Goal: Transaction & Acquisition: Purchase product/service

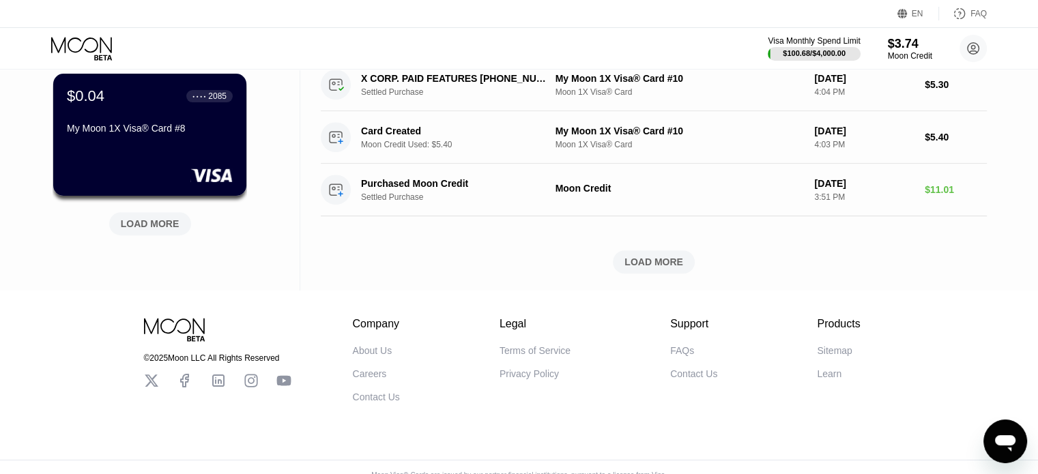
scroll to position [630, 0]
click at [642, 269] on div "LOAD MORE" at bounding box center [654, 263] width 59 height 12
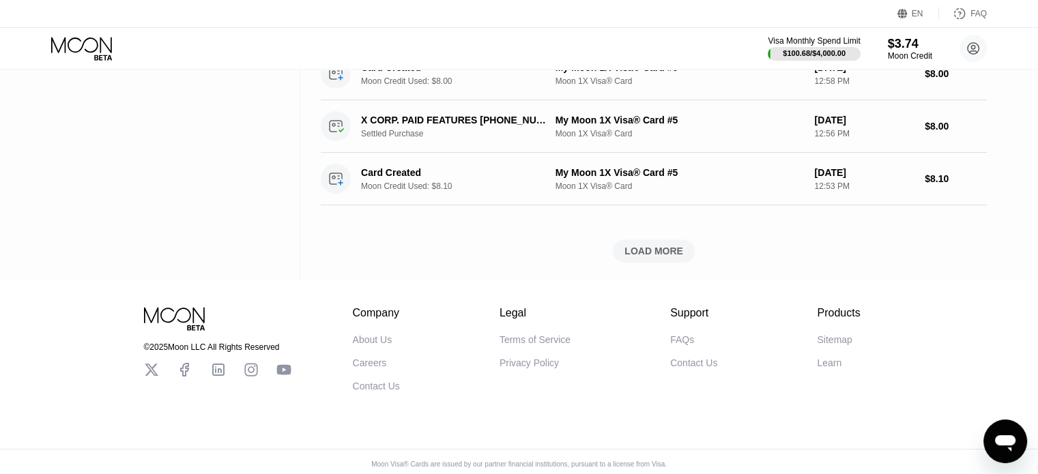
scroll to position [1272, 0]
click at [657, 252] on div "LOAD MORE" at bounding box center [654, 251] width 59 height 12
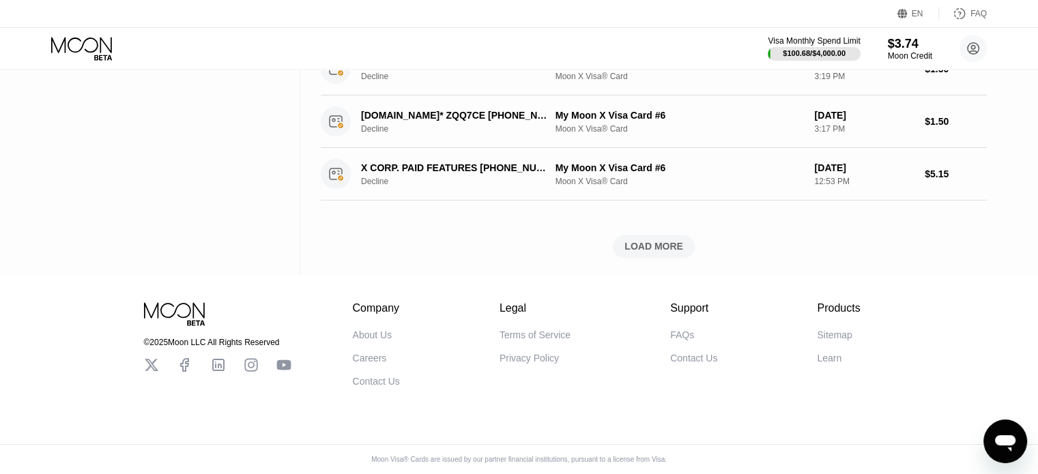
scroll to position [2061, 0]
click at [668, 240] on div "LOAD MORE" at bounding box center [654, 246] width 59 height 12
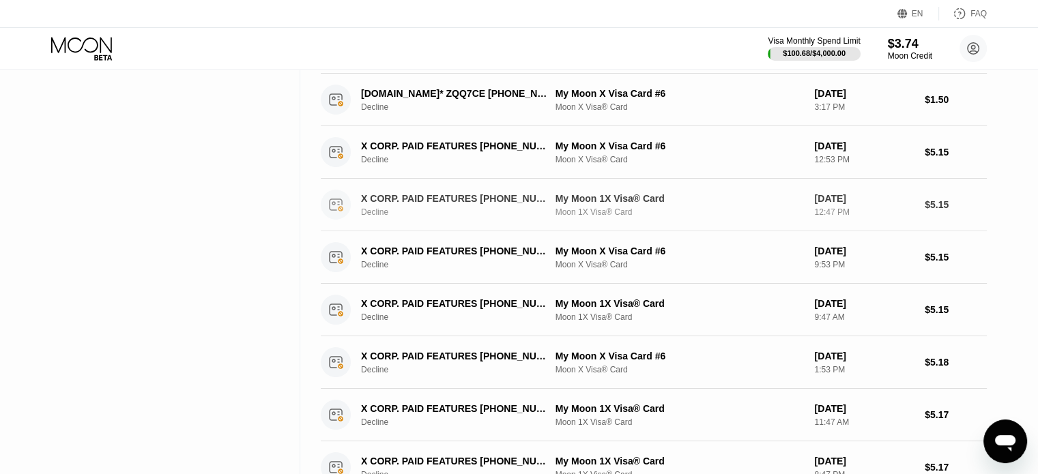
scroll to position [1420, 0]
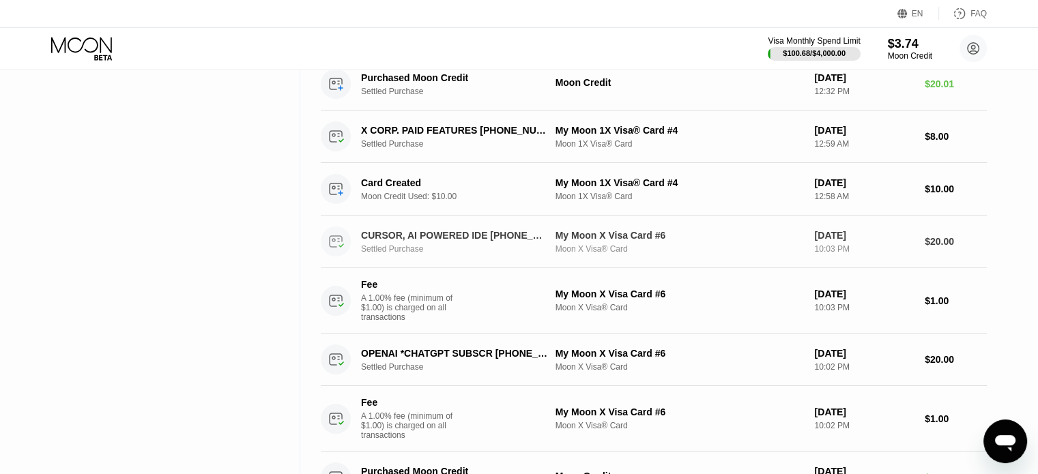
click at [617, 250] on div "Moon X Visa® Card" at bounding box center [680, 249] width 248 height 10
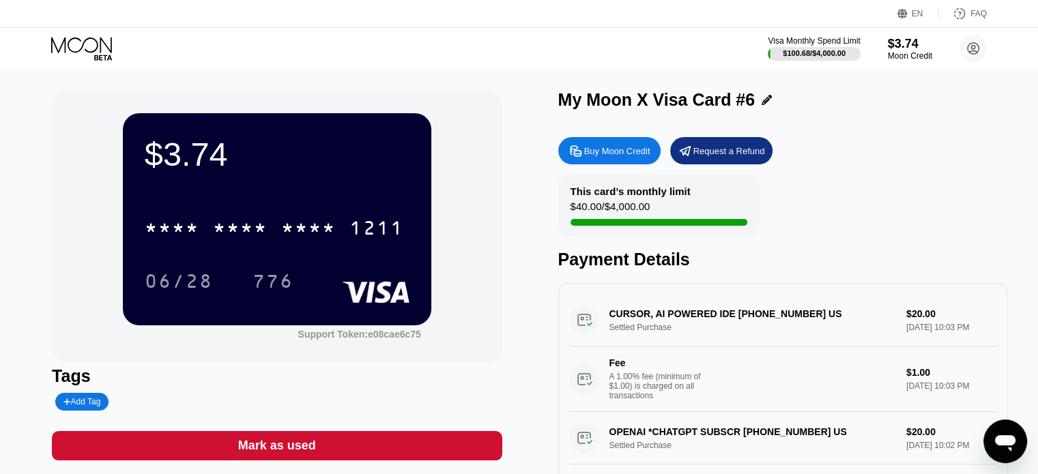
click at [708, 321] on div "CURSOR, AI POWERED IDE +18314259504 US Settled Purchase $20.00 Sep 10, 2025 10:…" at bounding box center [783, 353] width 428 height 118
click at [603, 155] on div "Buy Moon Credit" at bounding box center [617, 151] width 66 height 12
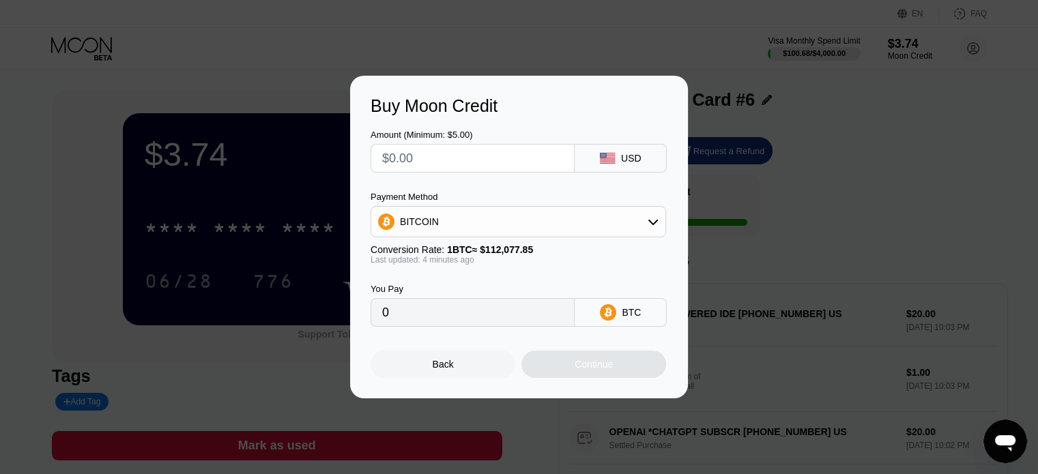
click at [479, 173] on div "Amount (Minimum: $5.00) USD Payment Method BITCOIN Conversion Rate: 1 BTC ≈ $11…" at bounding box center [519, 221] width 297 height 211
click at [496, 155] on input "text" at bounding box center [472, 158] width 181 height 27
type input "$3"
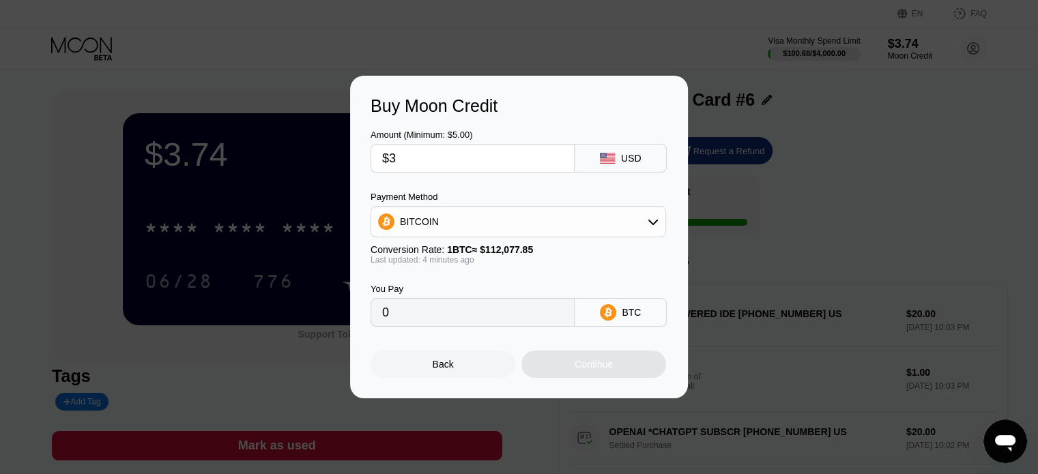
type input "0.00002675"
type input "$30"
type input "0.00026750"
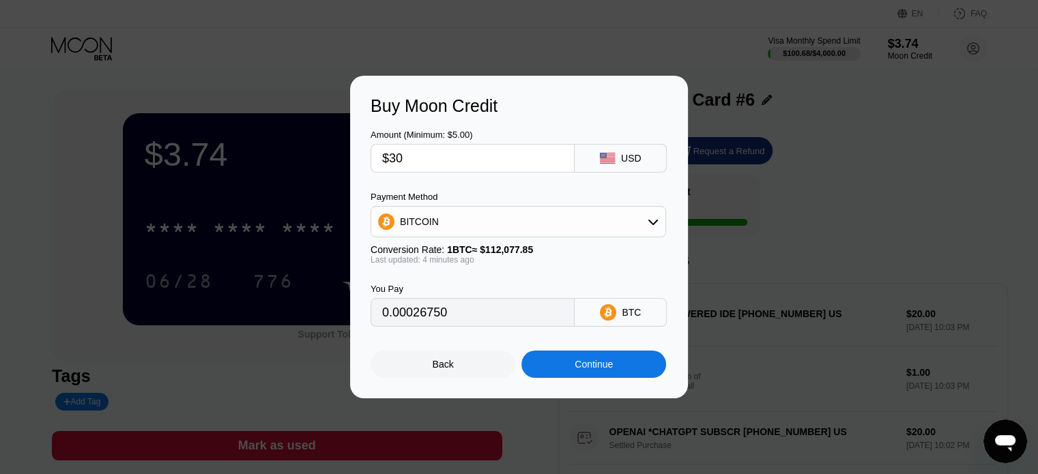
type input "$30"
click at [536, 221] on div "BITCOIN" at bounding box center [518, 221] width 294 height 27
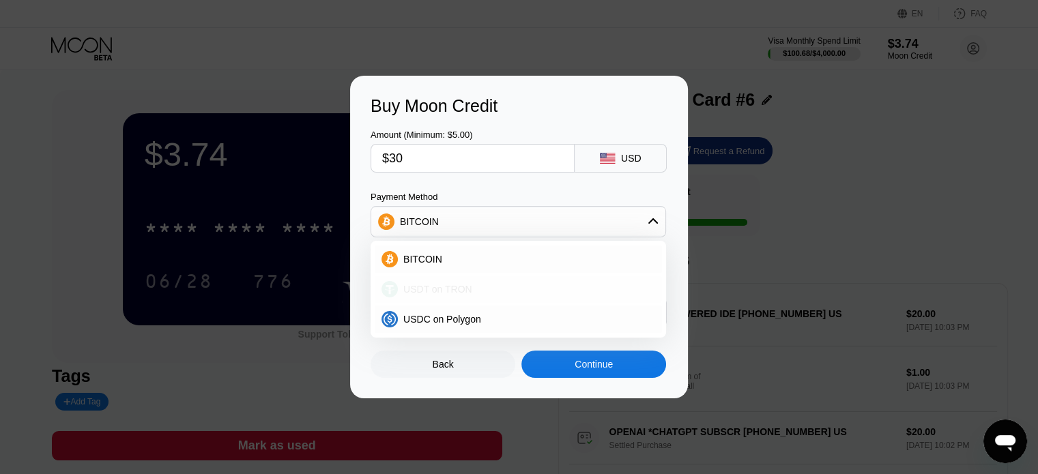
click at [433, 290] on span "USDT on TRON" at bounding box center [437, 289] width 69 height 11
type input "30.30"
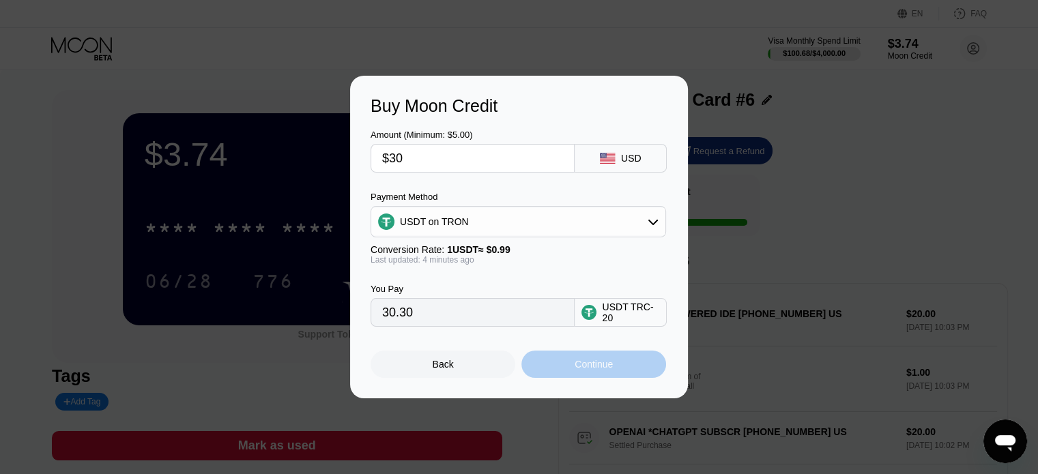
click at [622, 367] on div "Continue" at bounding box center [593, 364] width 145 height 27
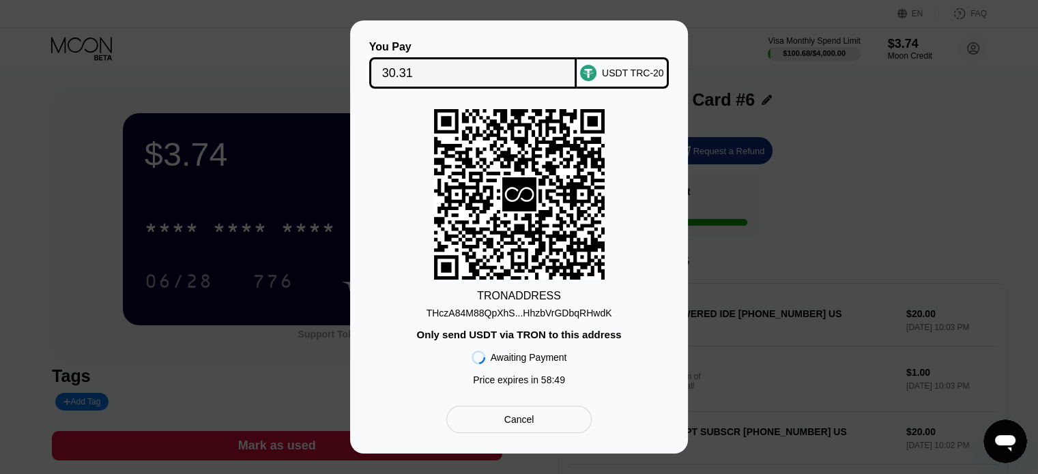
click at [513, 316] on div "THczA84M88QpXhS...HhzbVrGDbqRHwdK" at bounding box center [520, 313] width 186 height 11
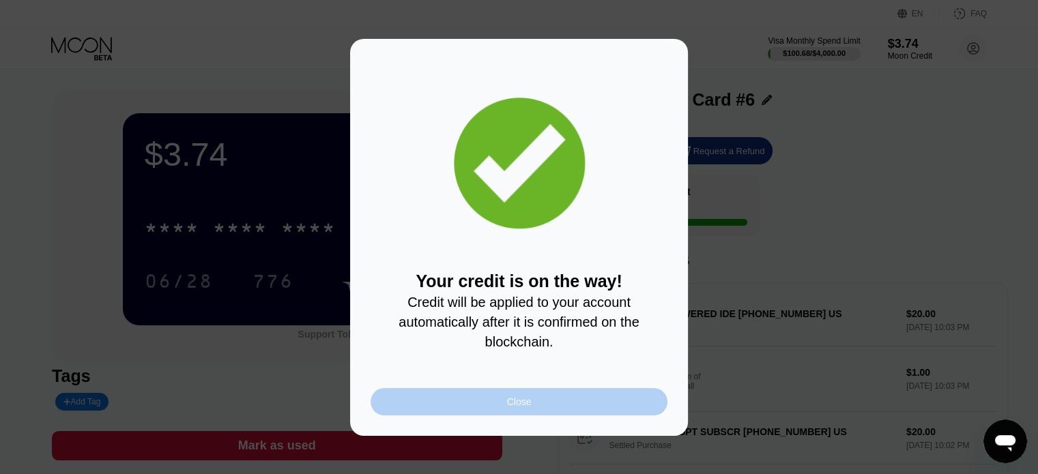
click at [500, 406] on div "Close" at bounding box center [519, 401] width 297 height 27
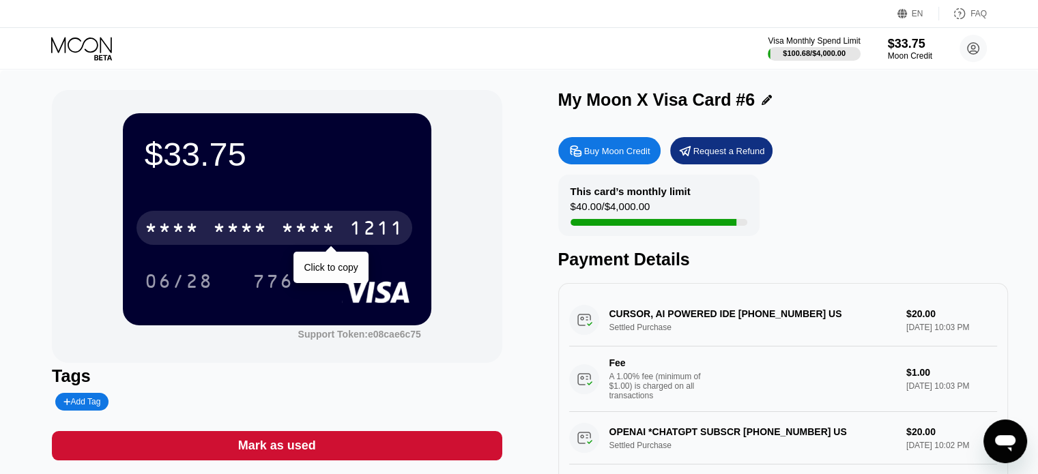
click at [289, 228] on div "* * * *" at bounding box center [308, 230] width 55 height 22
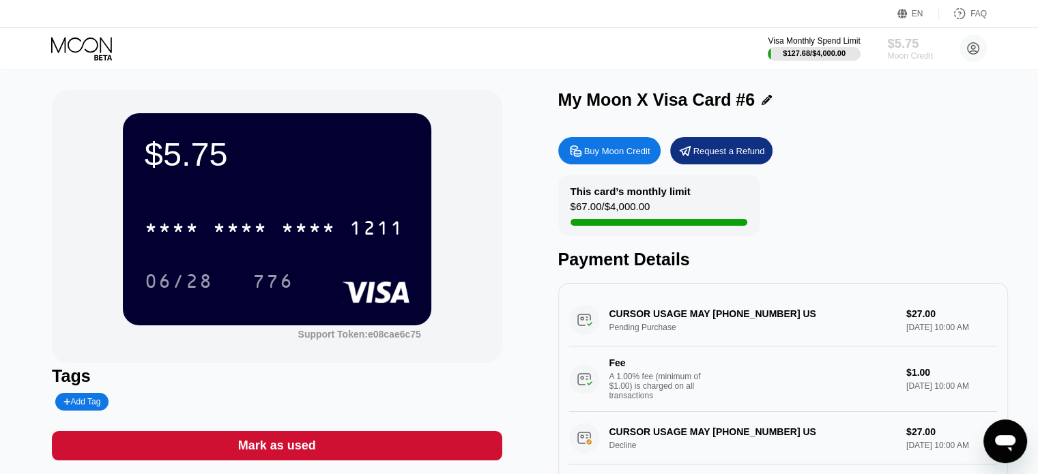
click at [901, 44] on div "$5.75" at bounding box center [910, 43] width 46 height 14
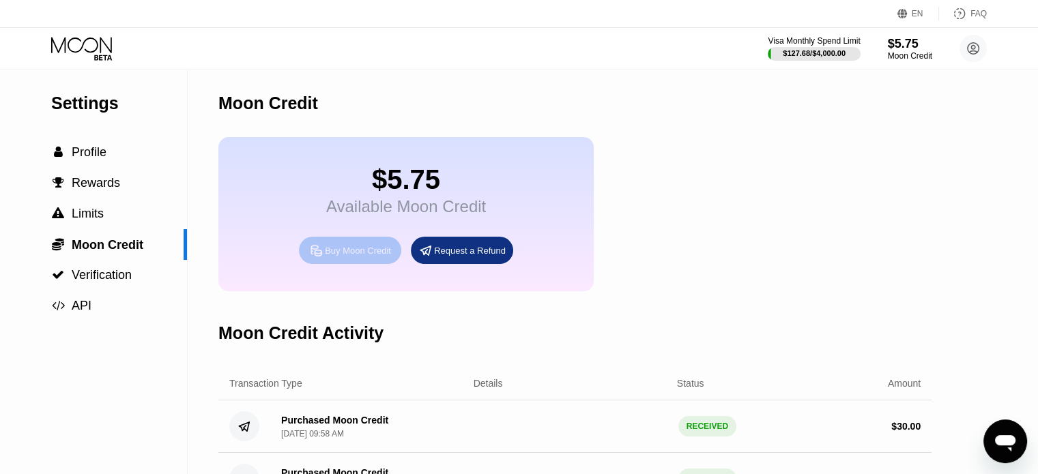
click at [378, 257] on div "Buy Moon Credit" at bounding box center [358, 251] width 66 height 12
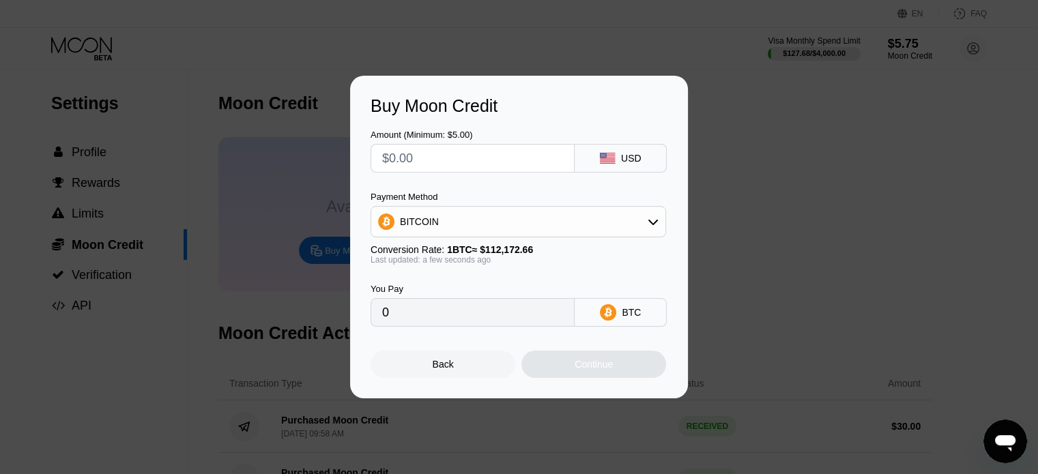
click at [456, 155] on input "text" at bounding box center [472, 158] width 181 height 27
type input "$1"
type input "0.00000892"
type input "$15"
type input "0.00013373"
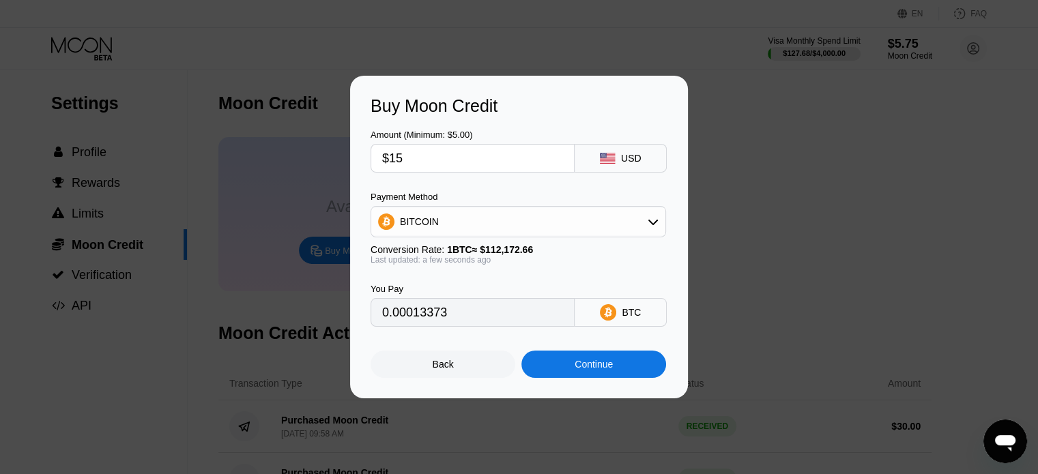
type input "$15"
click at [583, 212] on div "BITCOIN" at bounding box center [518, 221] width 294 height 27
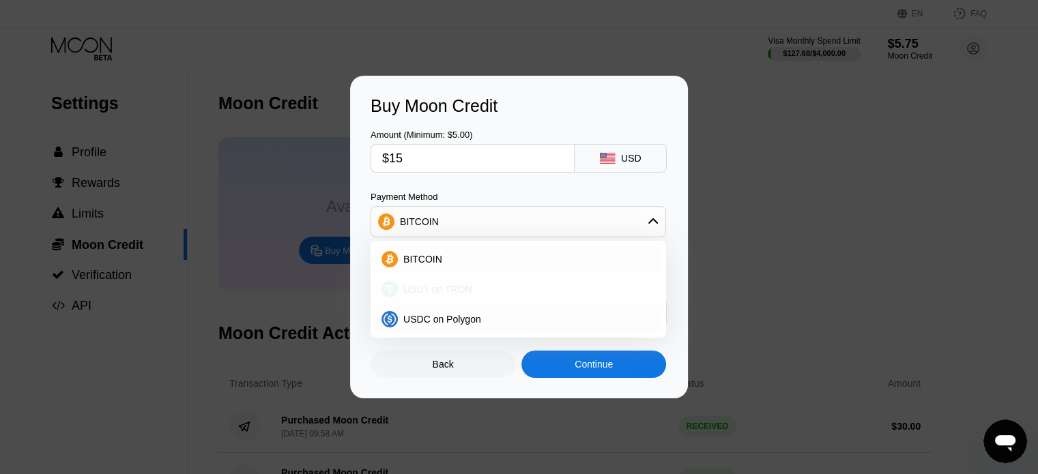
click at [461, 286] on span "USDT on TRON" at bounding box center [437, 289] width 69 height 11
type input "15.15"
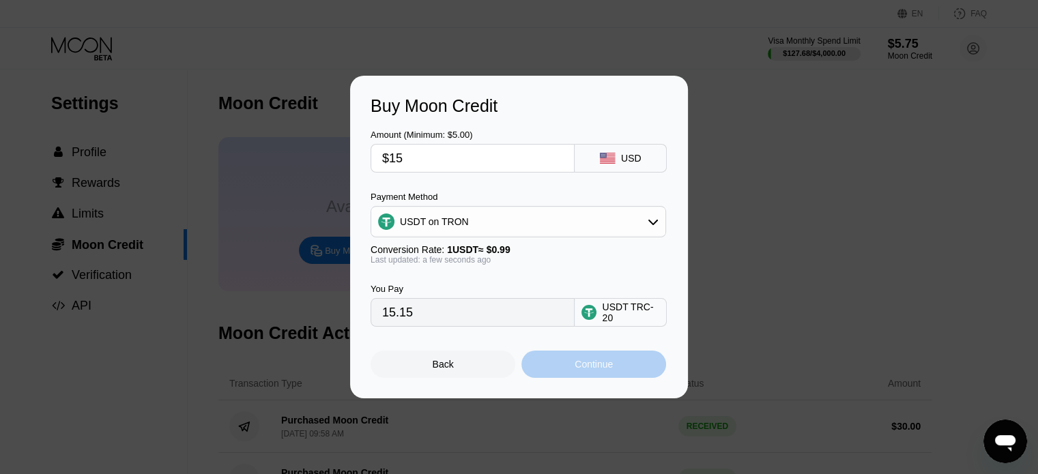
click at [589, 370] on div "Continue" at bounding box center [594, 364] width 38 height 11
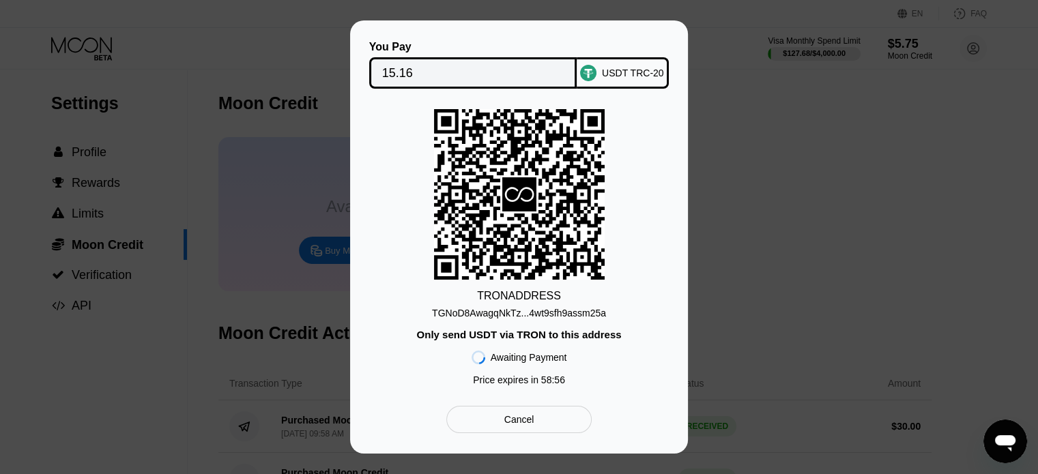
click at [554, 314] on div "TGNoD8AwagqNkTz...4wt9sfh9assm25a" at bounding box center [519, 313] width 174 height 11
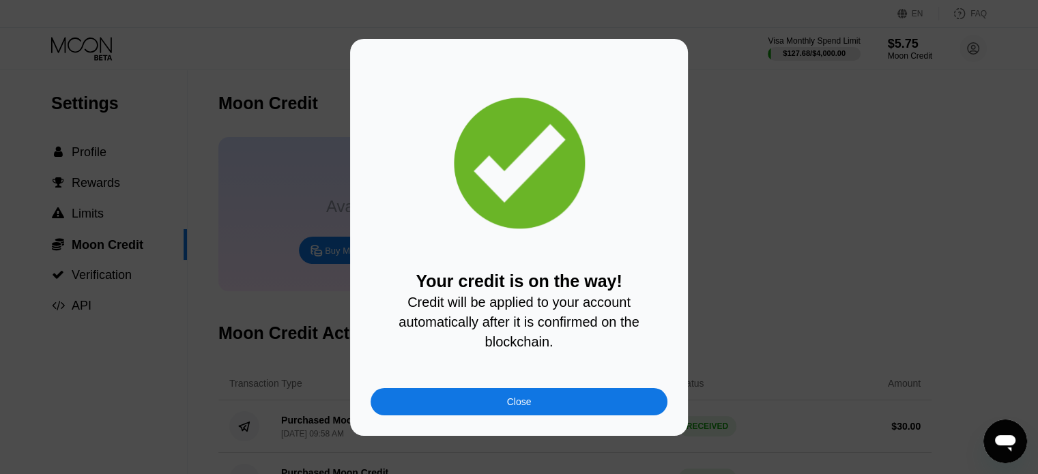
click at [526, 404] on div "Close" at bounding box center [519, 402] width 25 height 11
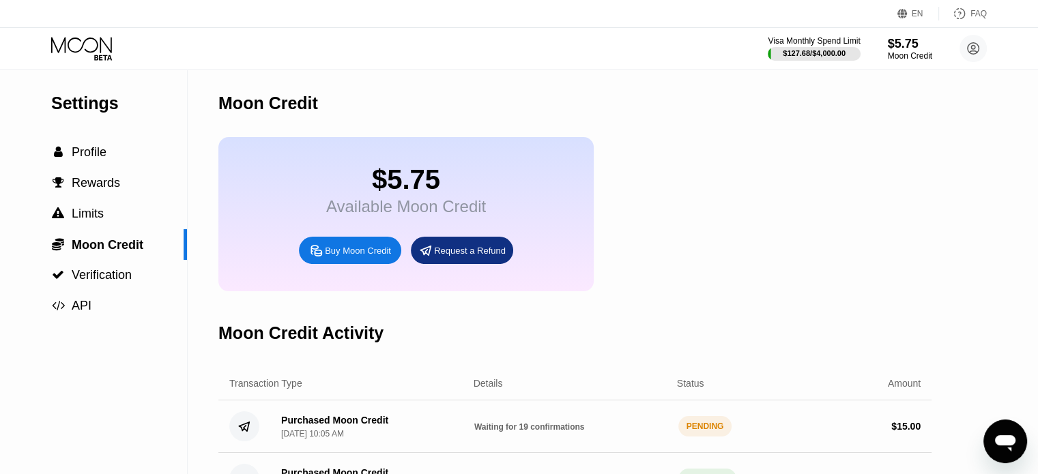
click at [68, 43] on icon at bounding box center [81, 45] width 61 height 16
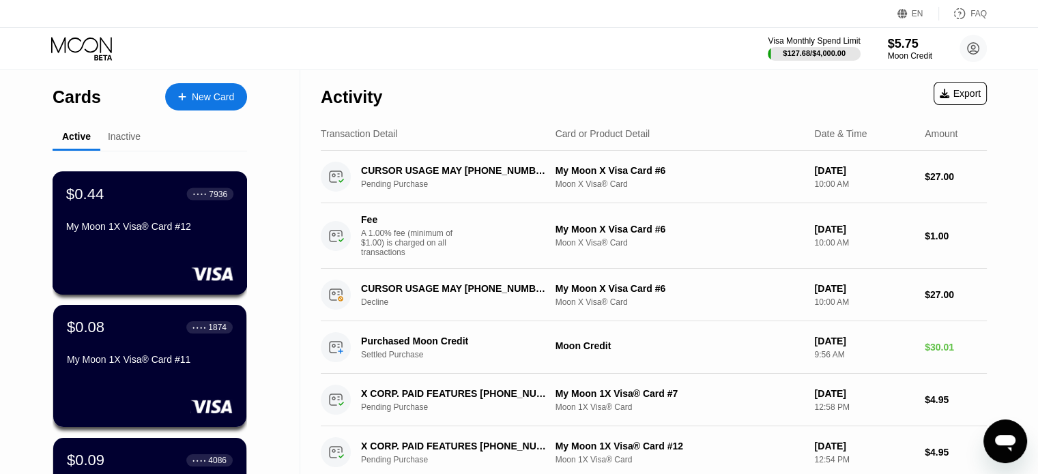
click at [150, 266] on div "$0.44 ● ● ● ● 7936 My Moon 1X Visa® Card #12" at bounding box center [150, 233] width 195 height 124
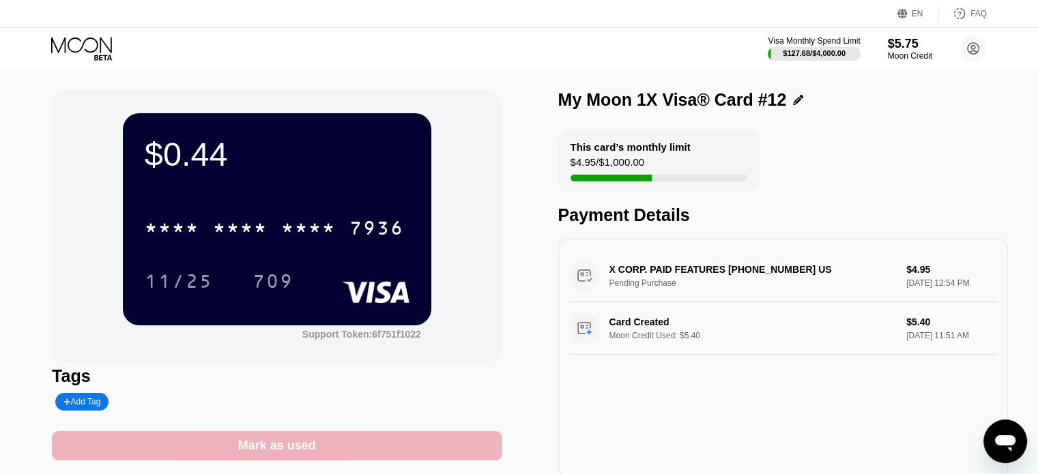
click at [296, 454] on div "Mark as used" at bounding box center [277, 446] width 78 height 16
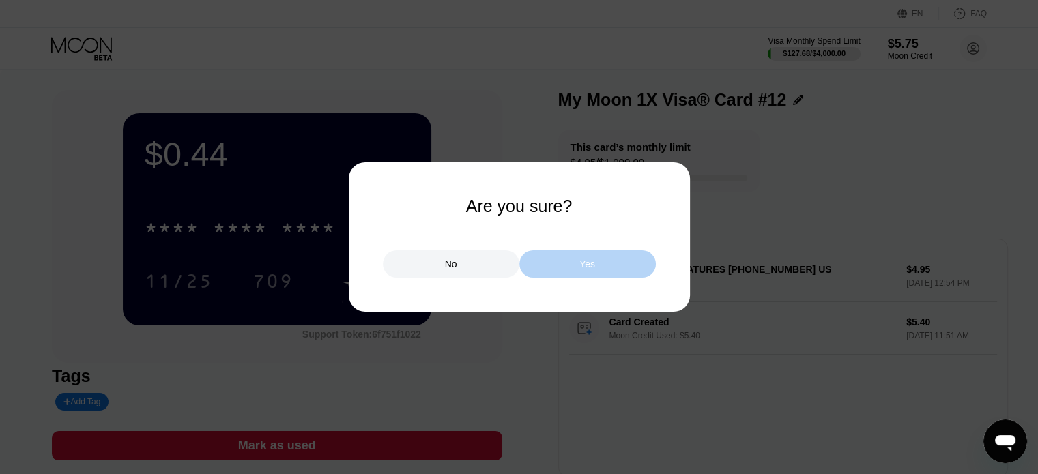
click at [552, 261] on div "Yes" at bounding box center [587, 263] width 137 height 27
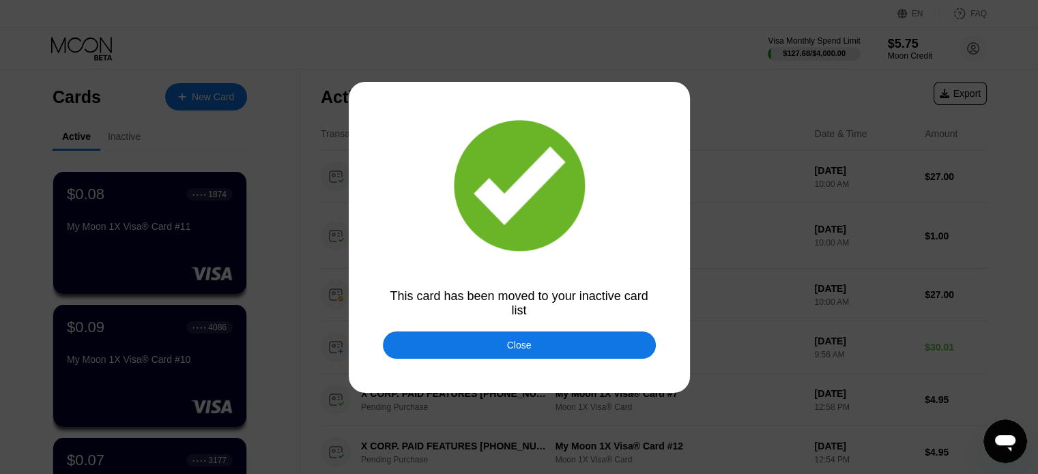
click at [454, 350] on div "Close" at bounding box center [519, 345] width 273 height 27
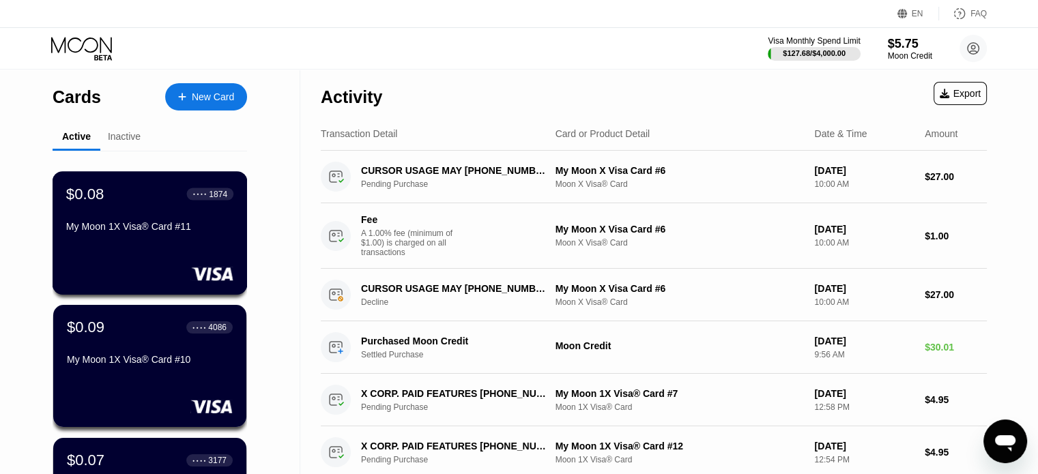
click at [167, 245] on div "$0.08 ● ● ● ● 1874 My Moon 1X Visa® Card #11" at bounding box center [150, 233] width 195 height 124
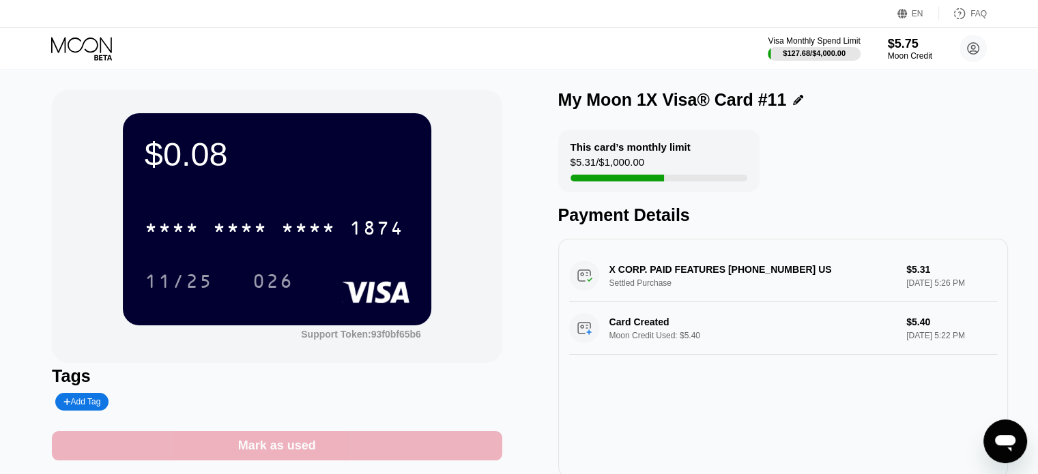
click at [311, 451] on div "Mark as used" at bounding box center [277, 446] width 78 height 16
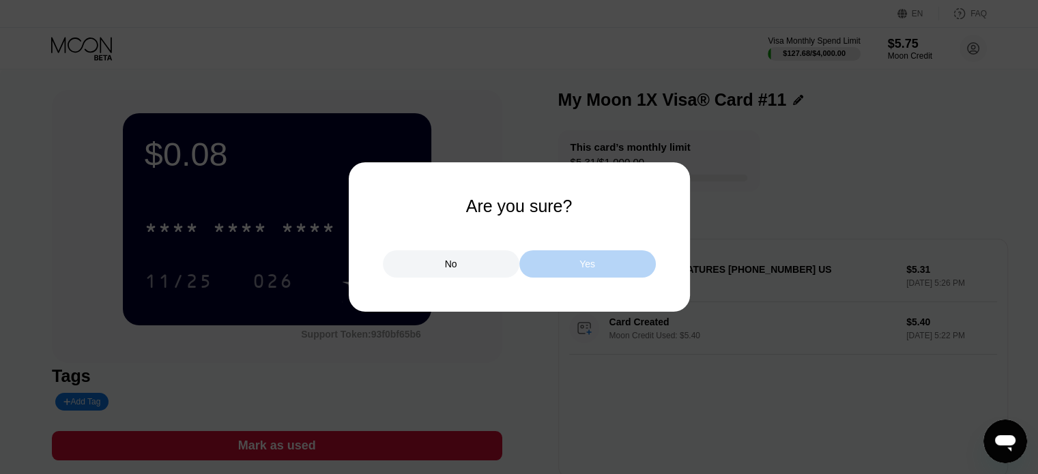
click at [572, 269] on div "Yes" at bounding box center [587, 263] width 137 height 27
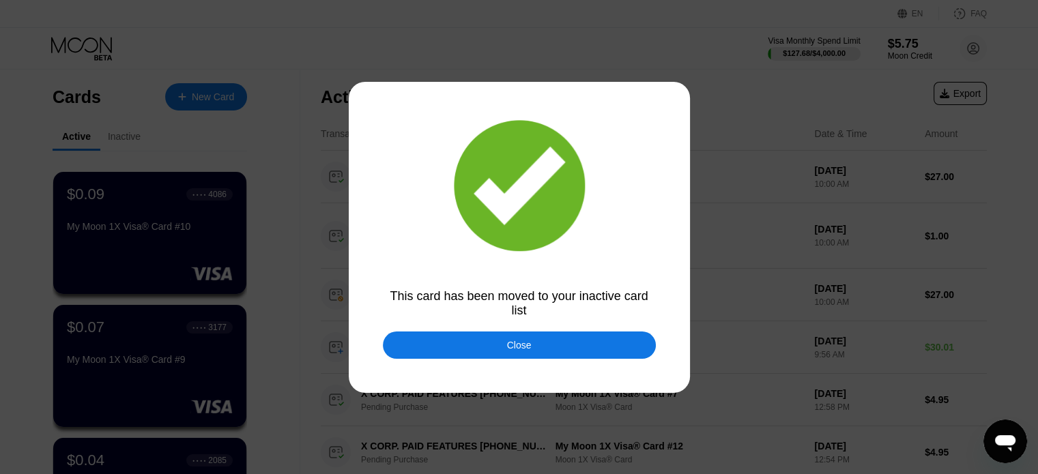
click at [184, 248] on div at bounding box center [524, 237] width 1048 height 474
click at [487, 351] on div "Close" at bounding box center [519, 345] width 273 height 27
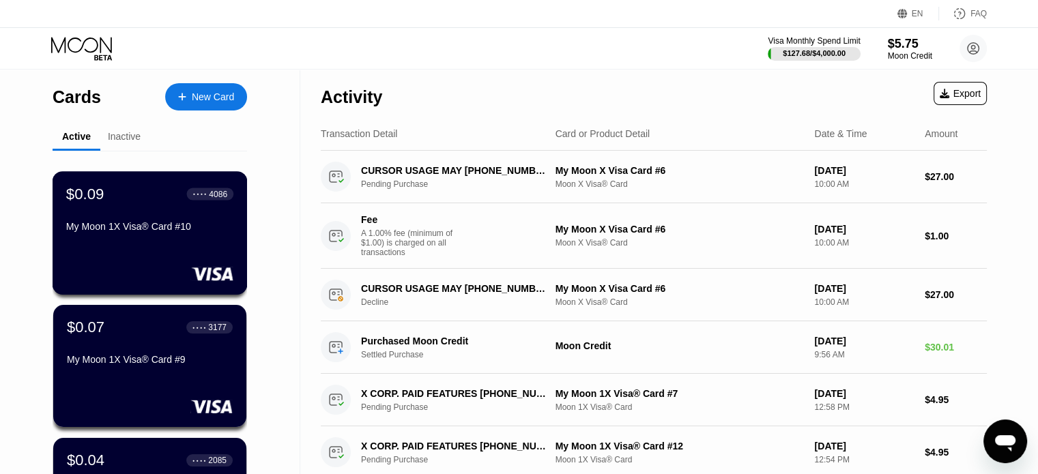
click at [164, 238] on div "My Moon 1X Visa® Card #10" at bounding box center [149, 229] width 167 height 16
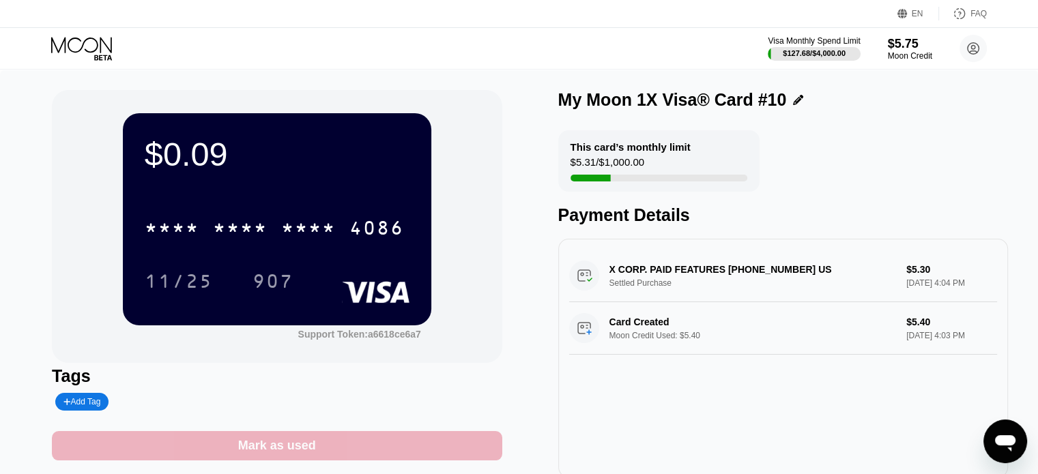
click at [253, 450] on div "Mark as used" at bounding box center [277, 446] width 78 height 16
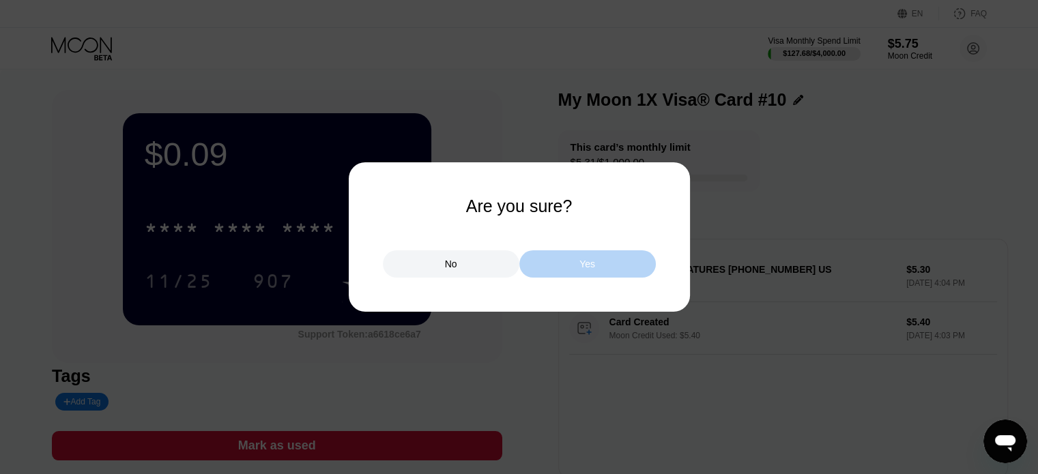
click at [602, 266] on div "Yes" at bounding box center [587, 263] width 137 height 27
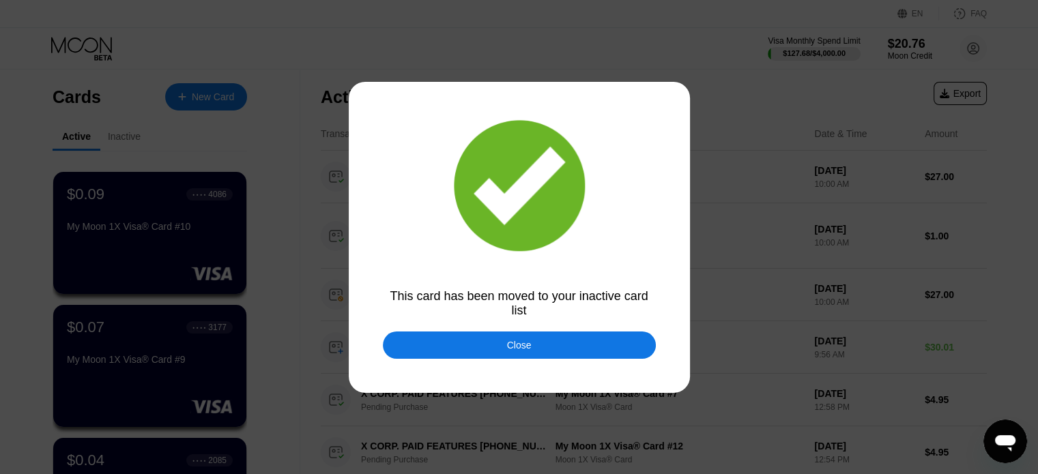
click at [455, 349] on div "Close" at bounding box center [519, 345] width 273 height 27
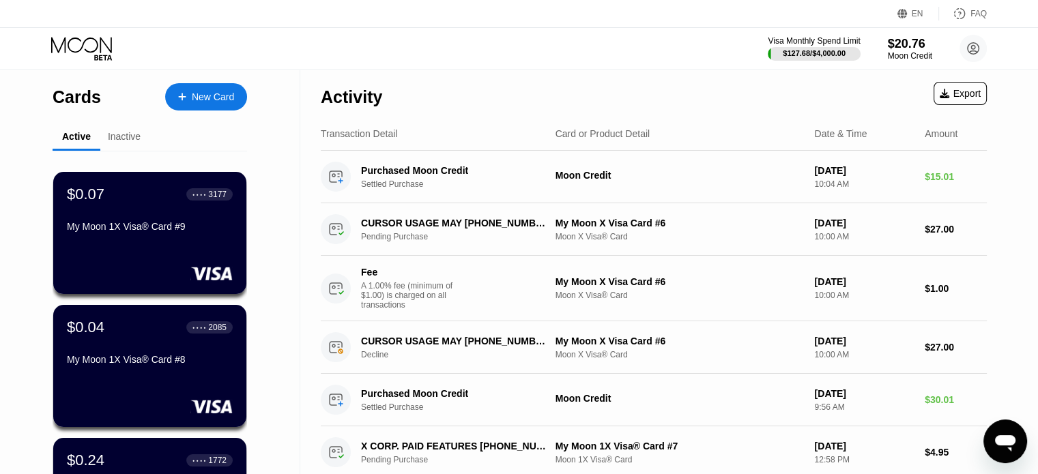
click at [176, 226] on div "My Moon 1X Visa® Card #9" at bounding box center [150, 226] width 166 height 11
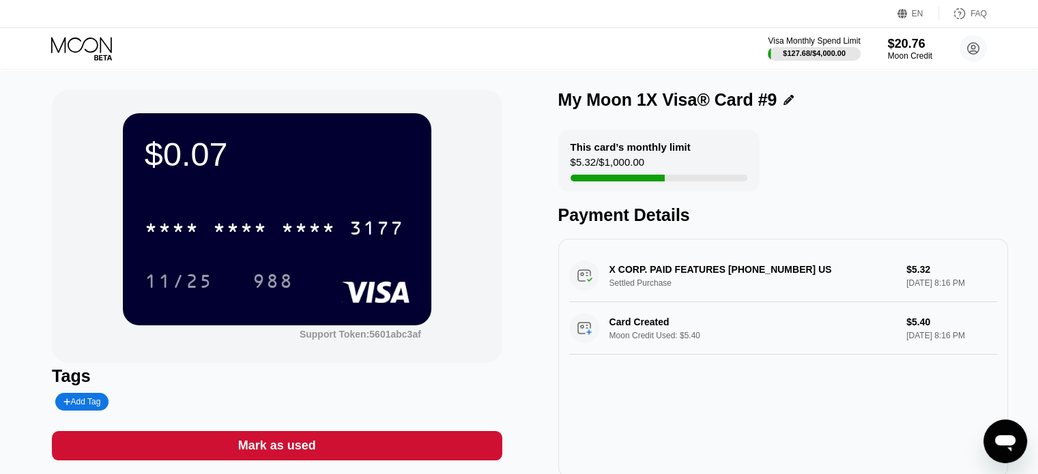
click at [240, 446] on div "Mark as used" at bounding box center [277, 446] width 78 height 16
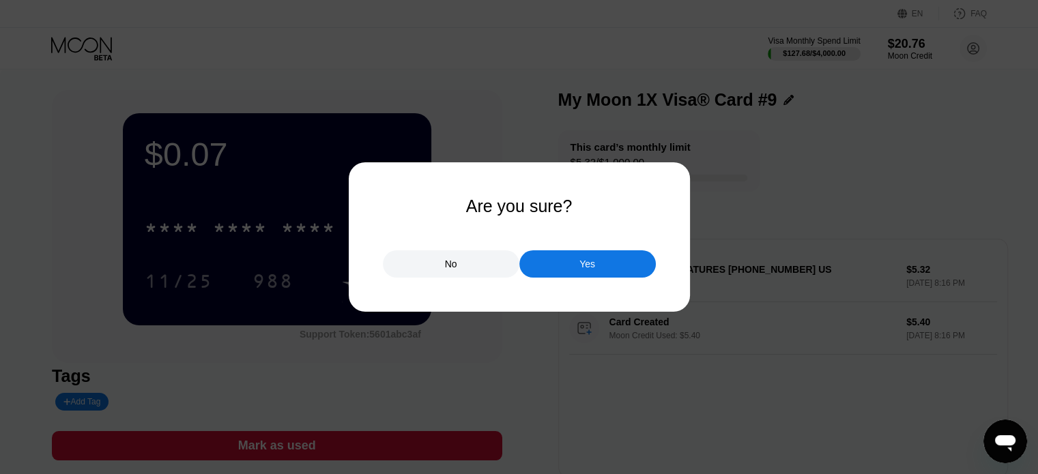
click at [617, 251] on div "No Yes" at bounding box center [519, 257] width 273 height 41
click at [617, 254] on div "Yes" at bounding box center [587, 263] width 137 height 27
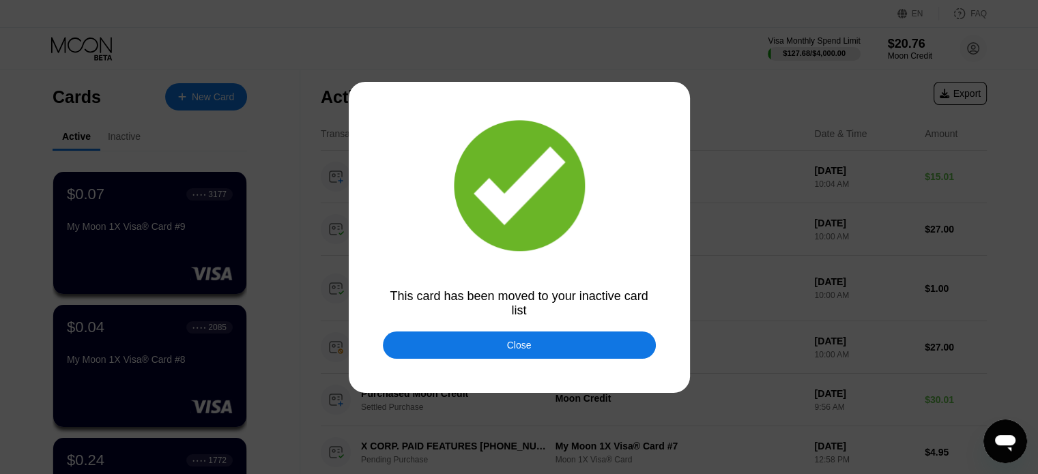
click at [592, 345] on div "Close" at bounding box center [519, 345] width 273 height 27
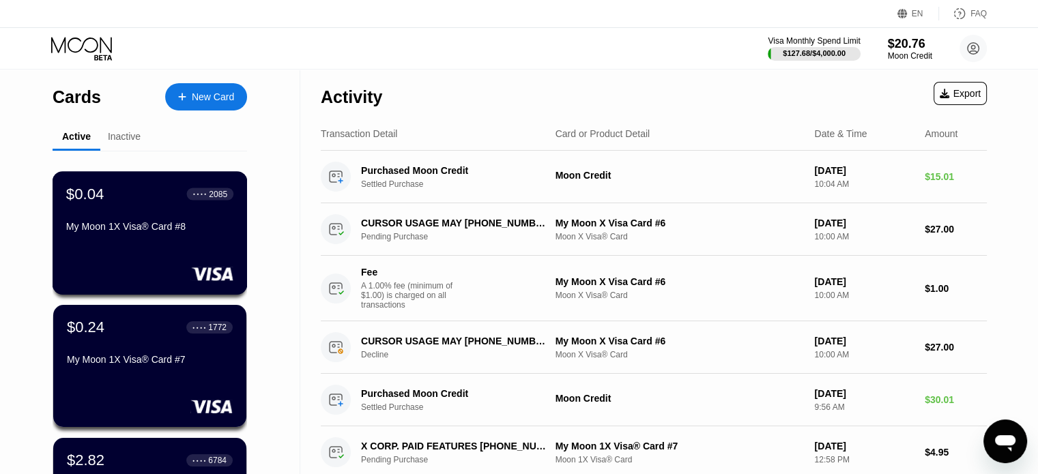
click at [144, 231] on div "My Moon 1X Visa® Card #8" at bounding box center [149, 226] width 167 height 11
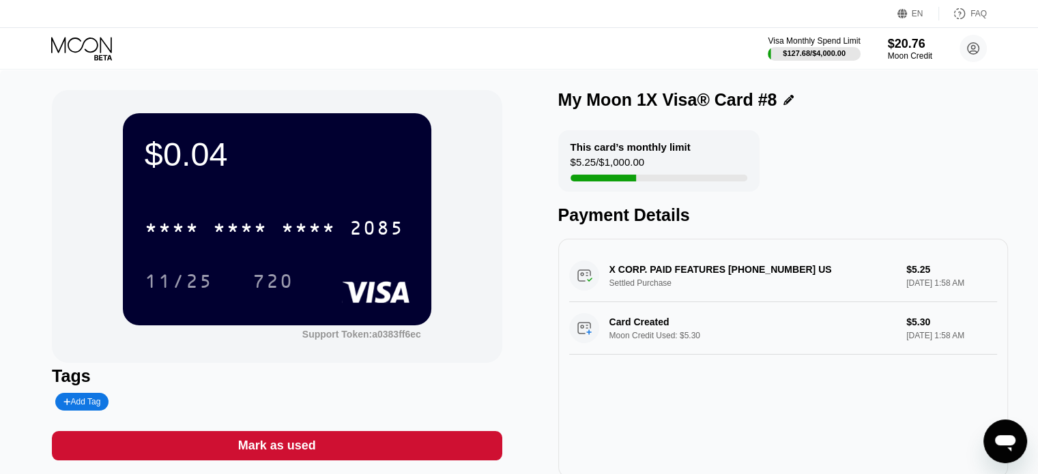
click at [191, 455] on div "Mark as used" at bounding box center [277, 445] width 450 height 29
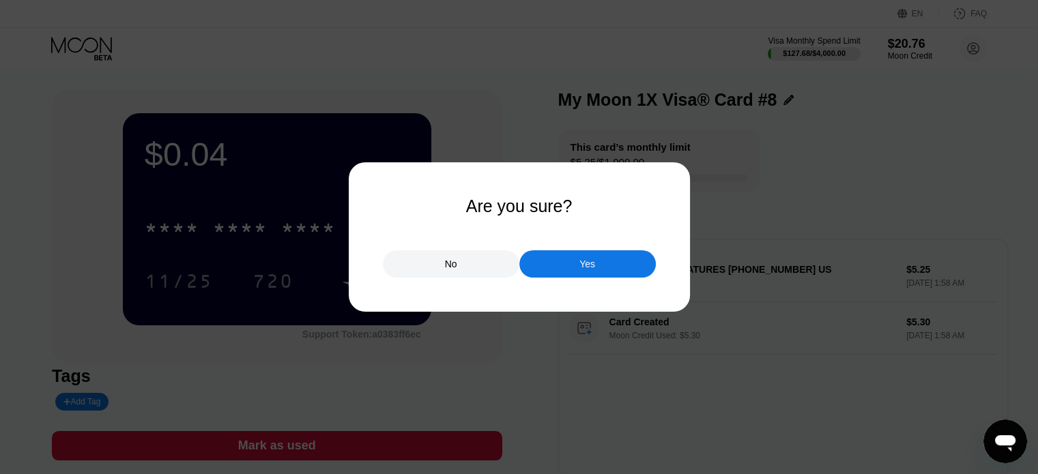
click at [601, 269] on div "Yes" at bounding box center [587, 263] width 137 height 27
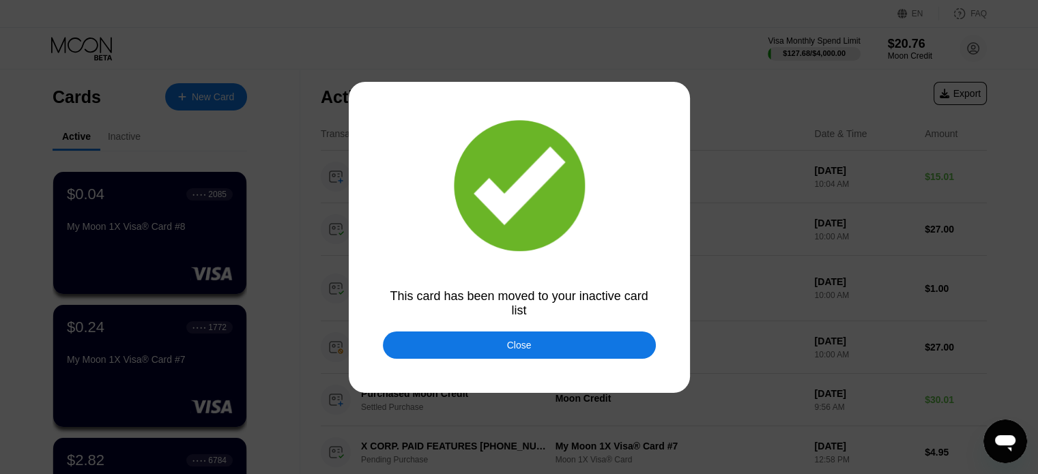
click at [476, 347] on div "Close" at bounding box center [519, 345] width 273 height 27
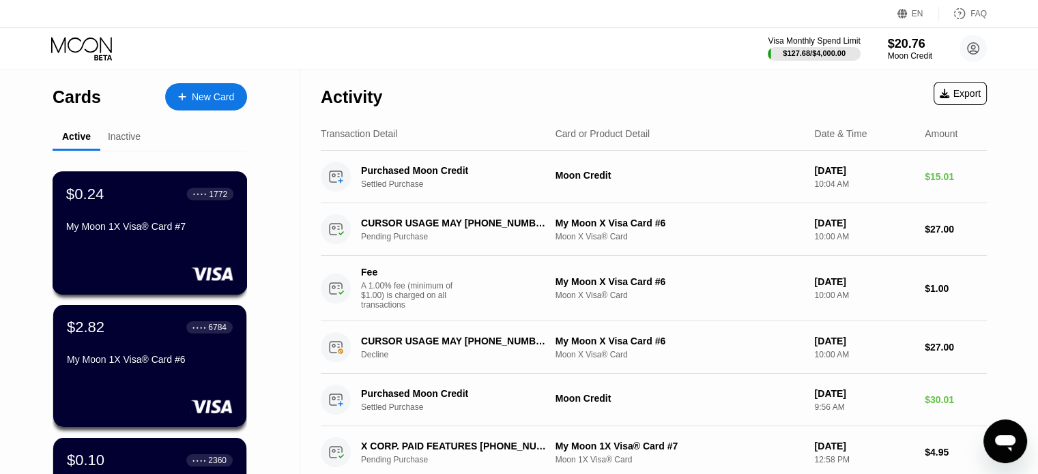
click at [171, 250] on div "$0.24 ● ● ● ● 1772 My Moon 1X Visa® Card #7" at bounding box center [150, 233] width 195 height 124
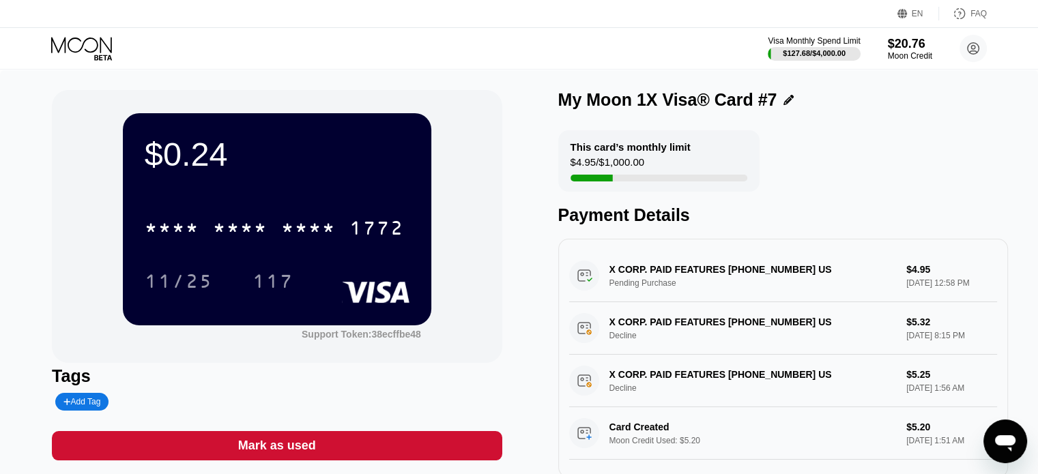
click at [309, 447] on div "Mark as used" at bounding box center [277, 446] width 78 height 16
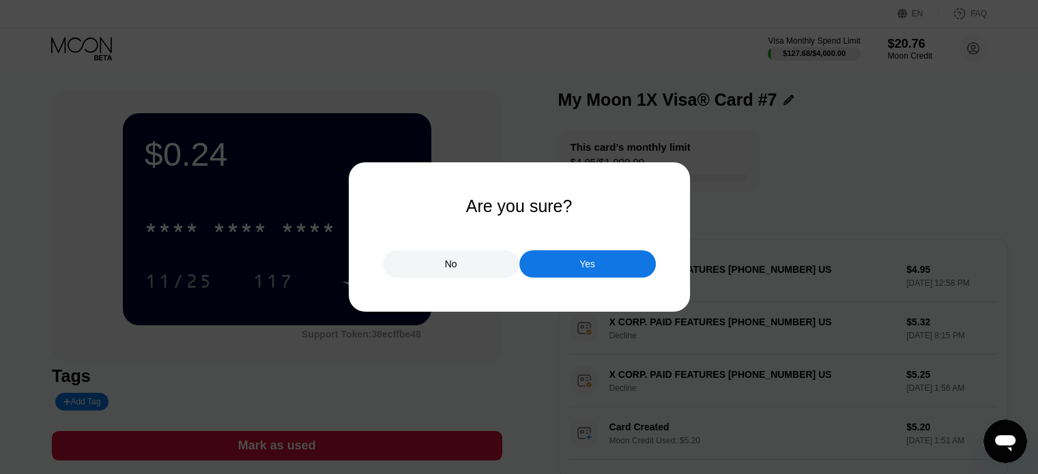
click at [600, 259] on div "Yes" at bounding box center [587, 263] width 137 height 27
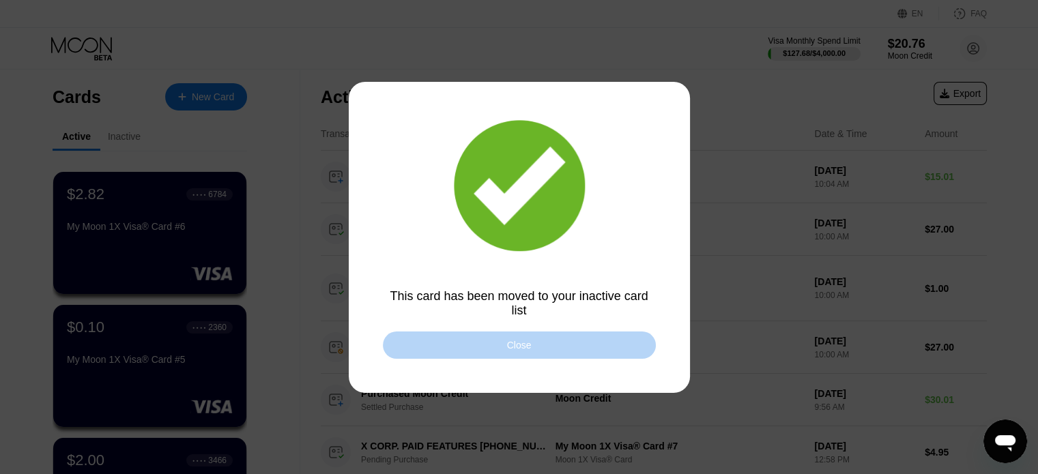
click at [553, 352] on div "Close" at bounding box center [519, 345] width 273 height 27
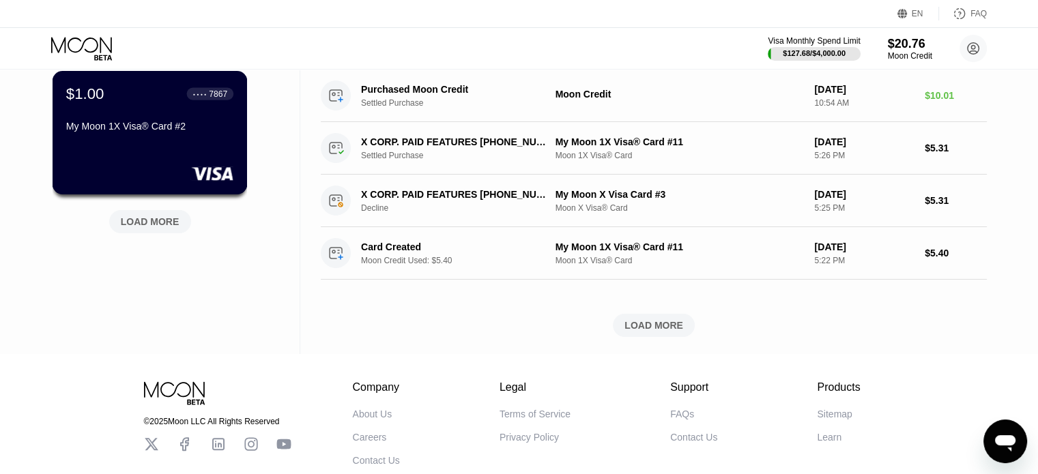
scroll to position [632, 0]
click at [136, 227] on div "LOAD MORE" at bounding box center [150, 222] width 59 height 12
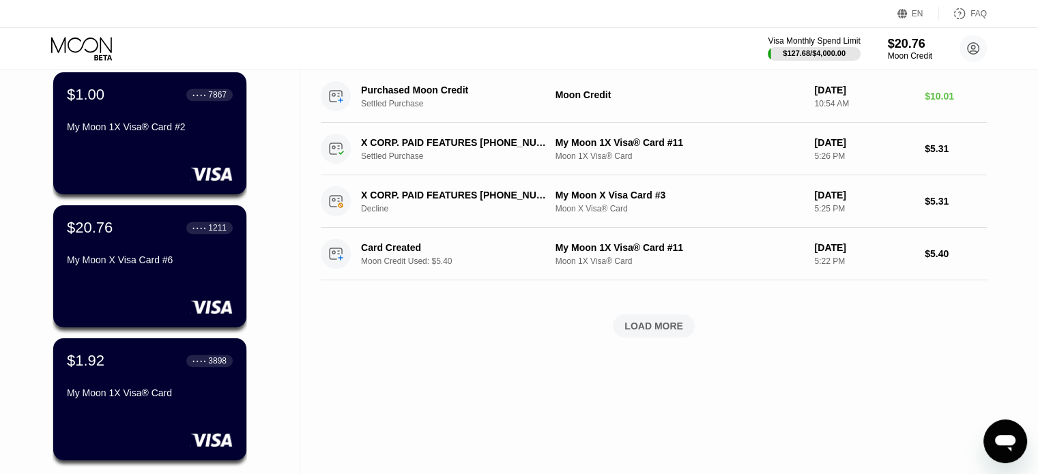
click at [217, 231] on div "1211" at bounding box center [217, 228] width 18 height 10
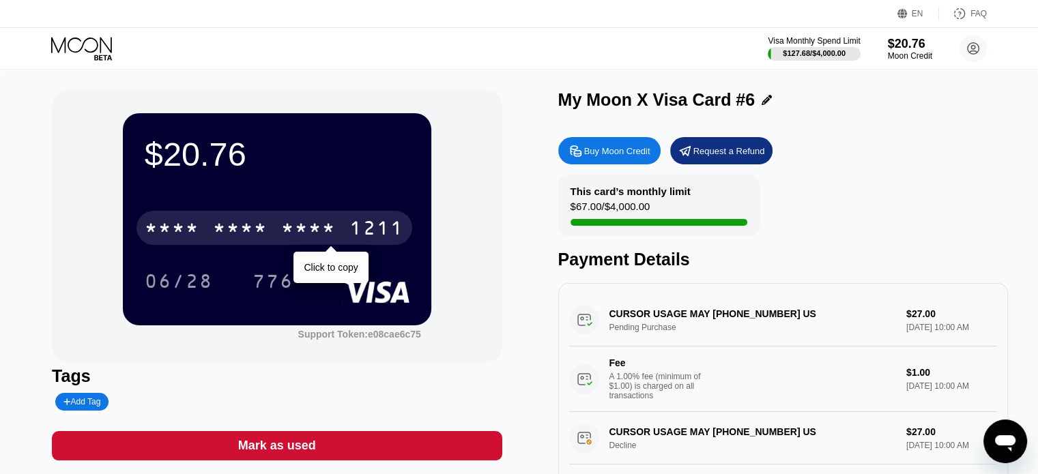
click at [216, 233] on div "* * * *" at bounding box center [240, 230] width 55 height 22
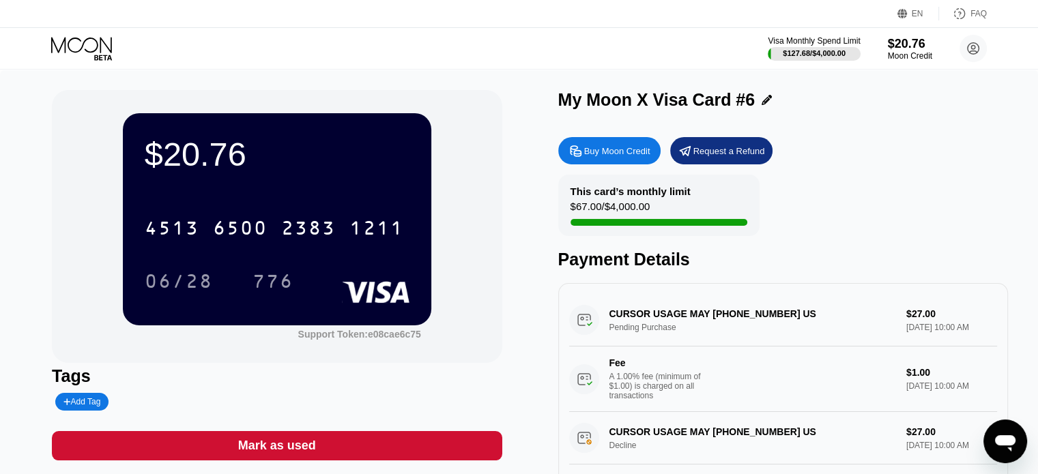
scroll to position [16, 0]
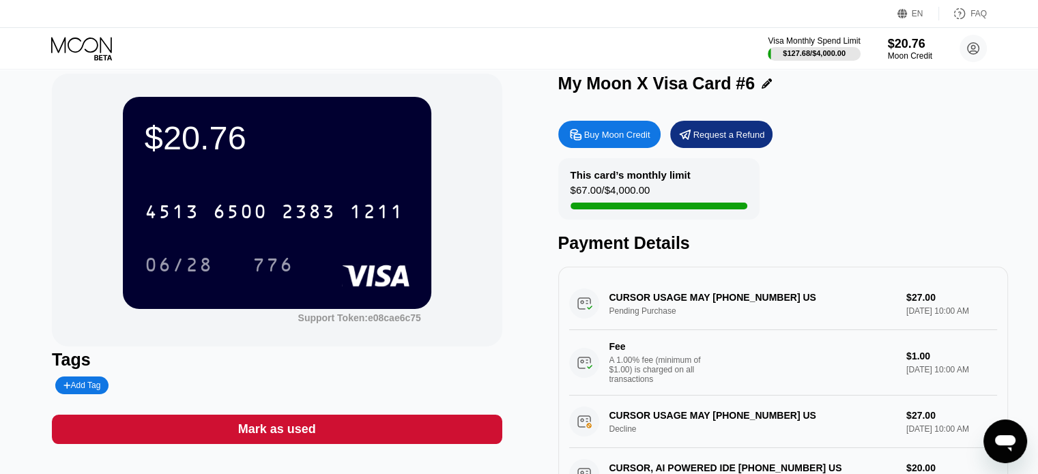
click at [78, 58] on icon at bounding box center [82, 49] width 63 height 24
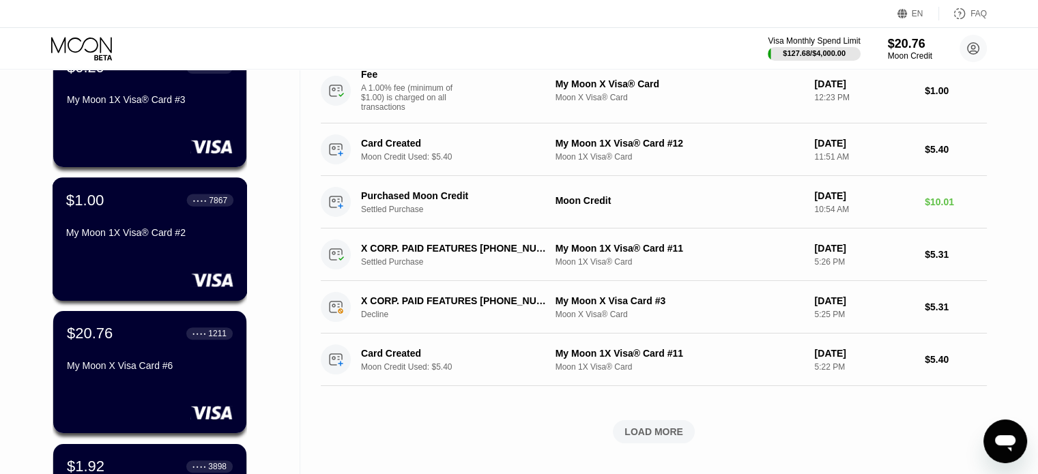
scroll to position [334, 0]
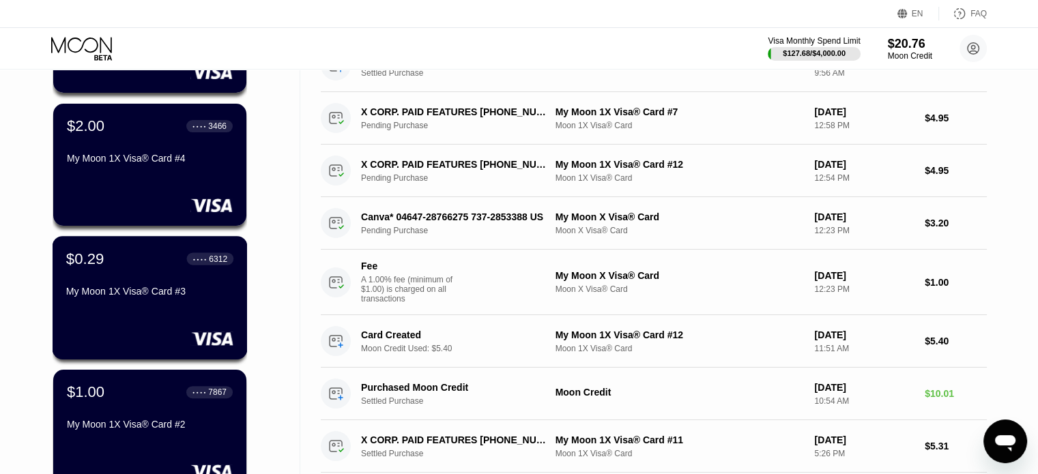
click at [132, 314] on div "$0.29 ● ● ● ● 6312 My Moon 1X Visa® Card #3" at bounding box center [150, 298] width 195 height 124
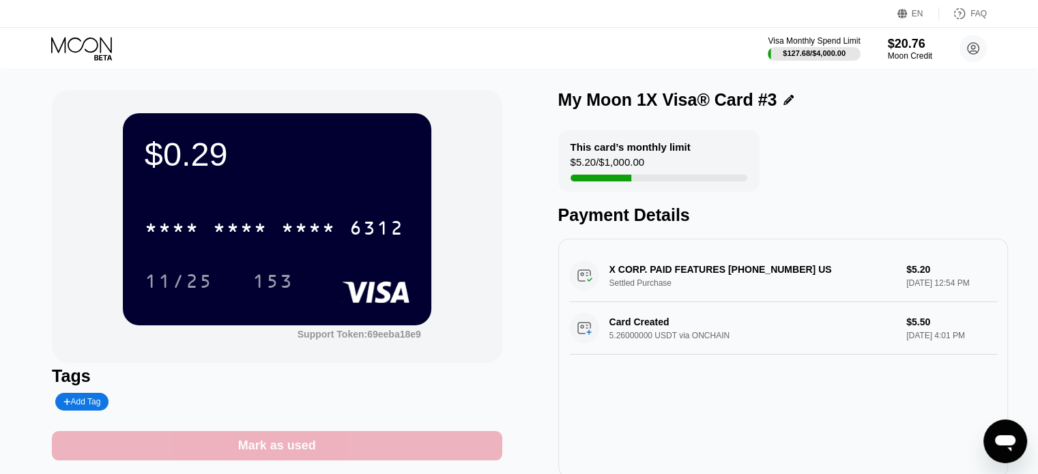
click at [296, 453] on div "Mark as used" at bounding box center [277, 446] width 78 height 16
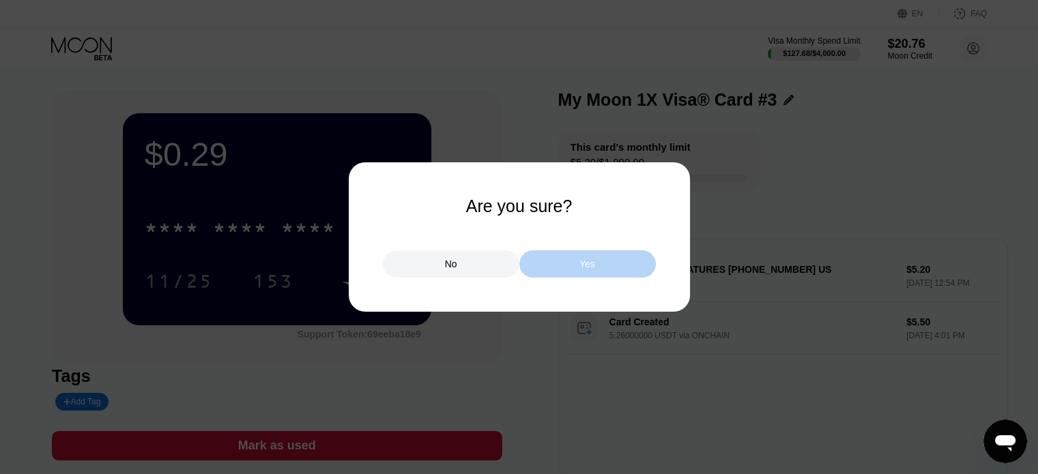
click at [598, 262] on div "Yes" at bounding box center [587, 263] width 137 height 27
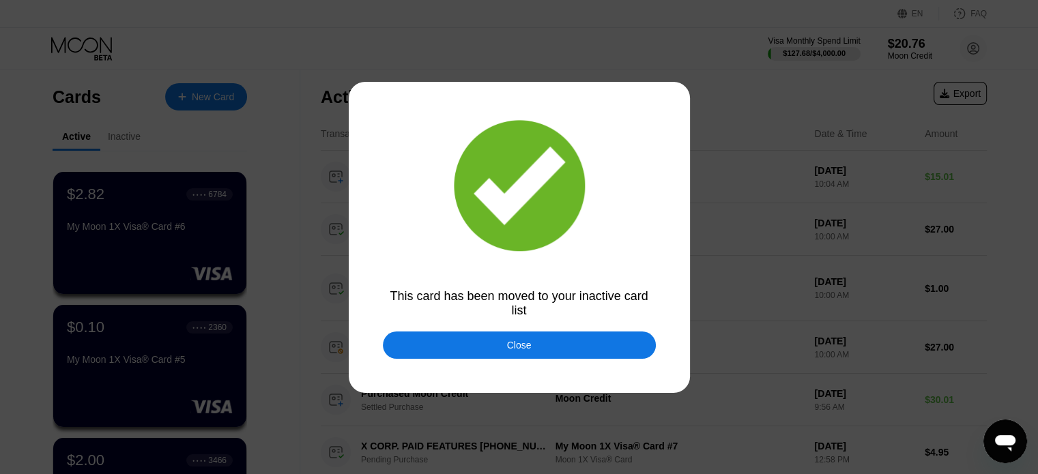
click at [502, 360] on div at bounding box center [524, 237] width 1048 height 474
click at [493, 345] on div "Close" at bounding box center [519, 345] width 273 height 27
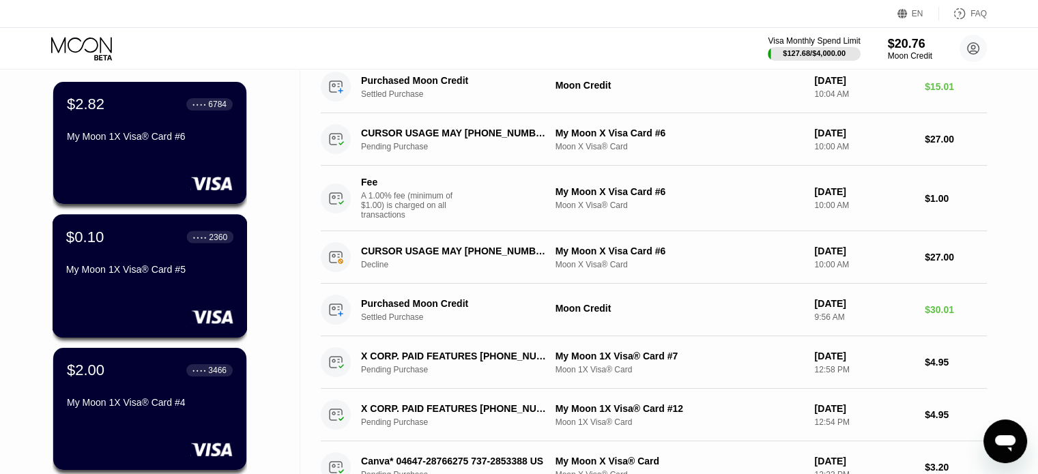
scroll to position [90, 0]
click at [171, 304] on div "$0.10 ● ● ● ● 2360 My Moon 1X Visa® Card #5" at bounding box center [150, 276] width 195 height 124
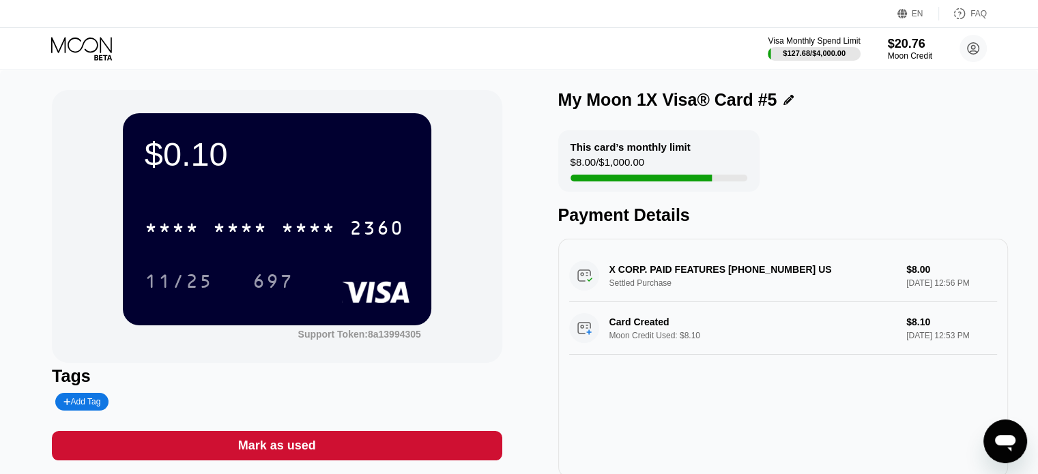
click at [273, 450] on div "Mark as used" at bounding box center [277, 446] width 78 height 16
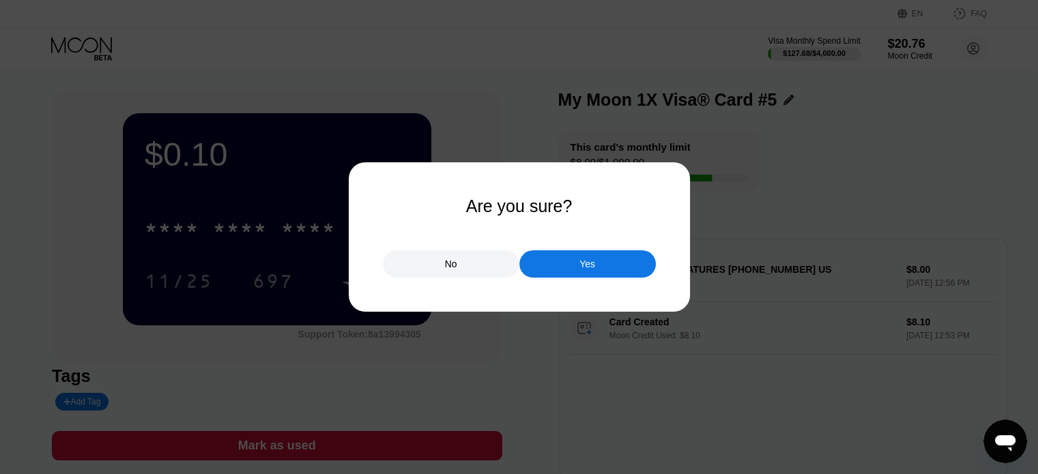
click at [595, 275] on div "Yes" at bounding box center [587, 263] width 137 height 27
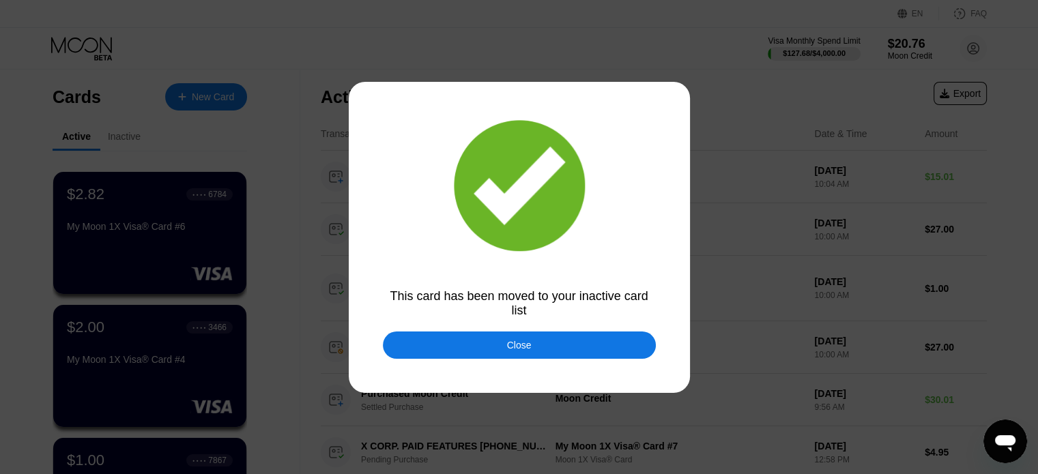
click at [470, 350] on div "Close" at bounding box center [519, 345] width 273 height 27
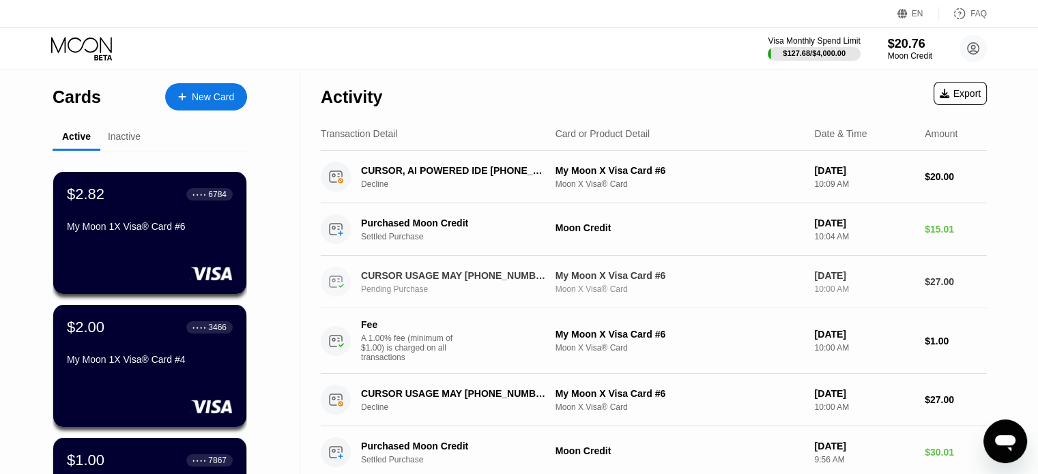
click at [127, 142] on div "Inactive" at bounding box center [124, 136] width 33 height 11
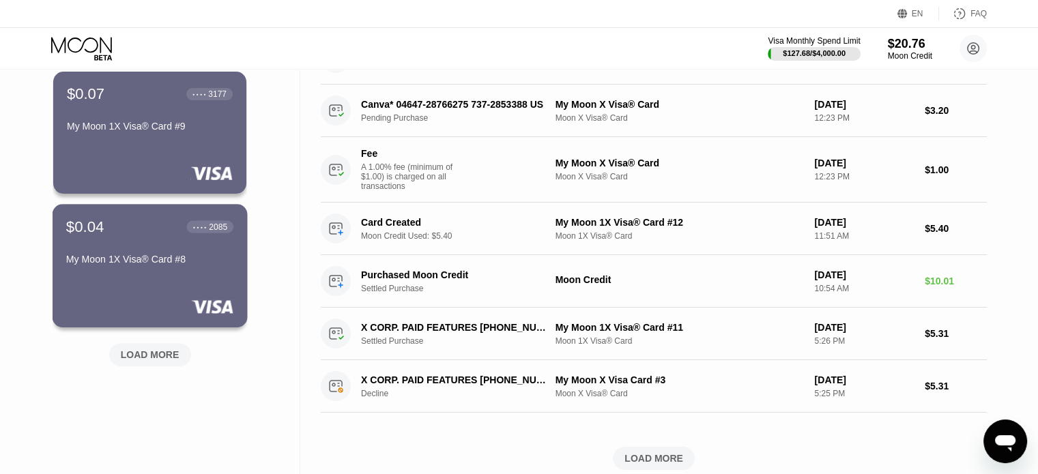
scroll to position [517, 0]
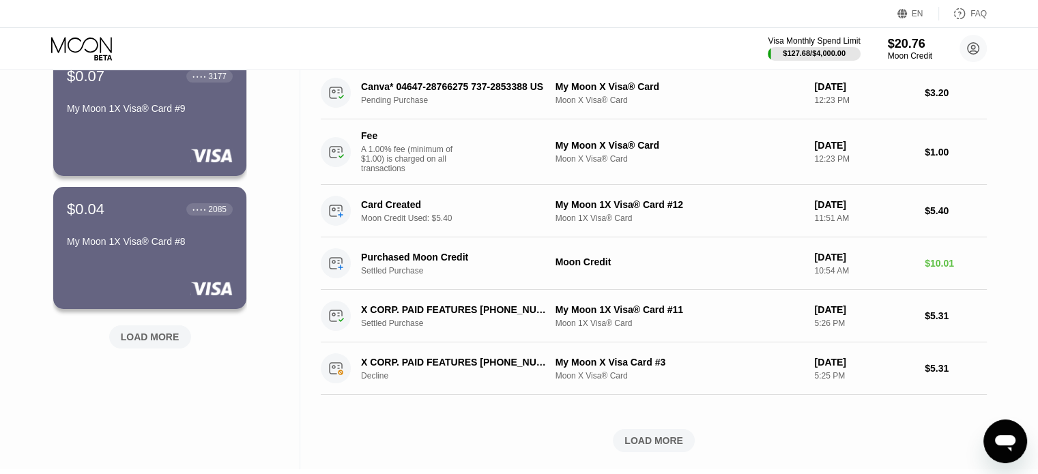
click at [142, 335] on div "LOAD MORE" at bounding box center [150, 337] width 59 height 12
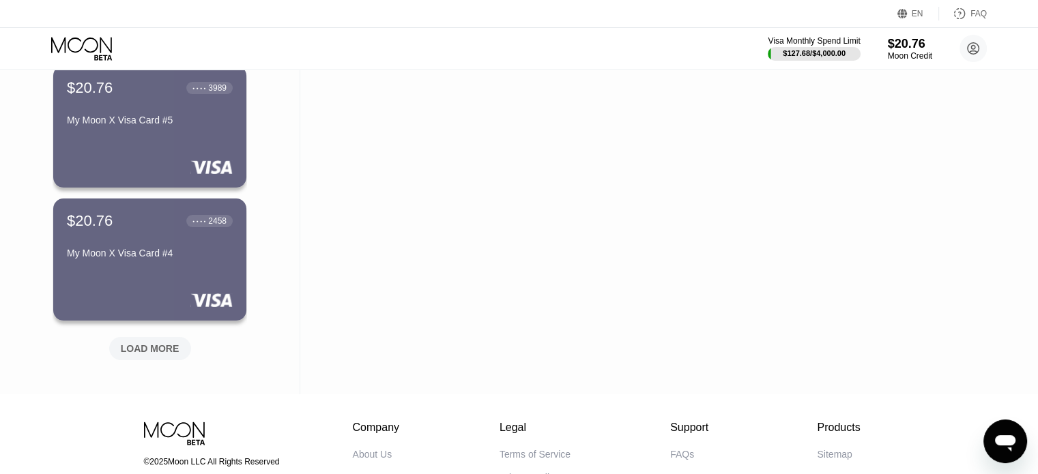
scroll to position [1173, 0]
click at [137, 285] on div "$20.76 ● ● ● ● 2458 My Moon X Visa Card #4" at bounding box center [150, 259] width 195 height 124
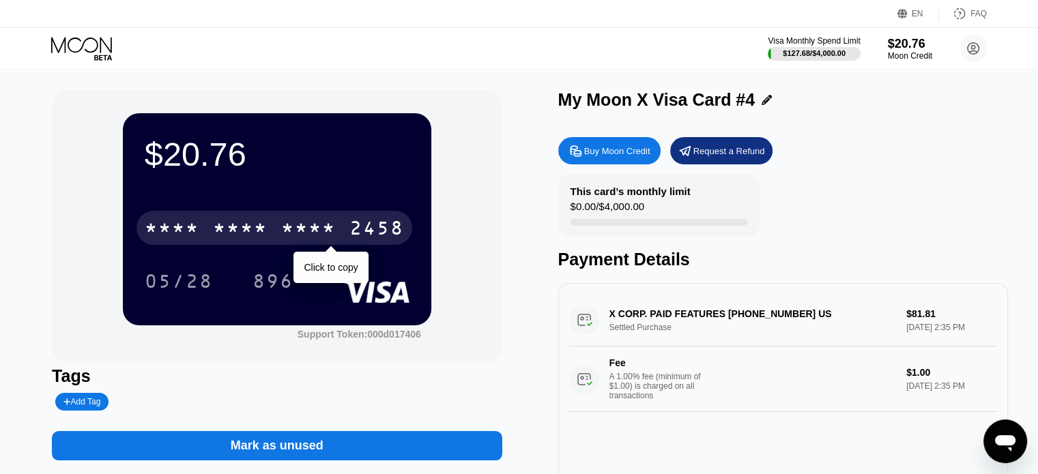
click at [266, 227] on div "* * * *" at bounding box center [240, 230] width 55 height 22
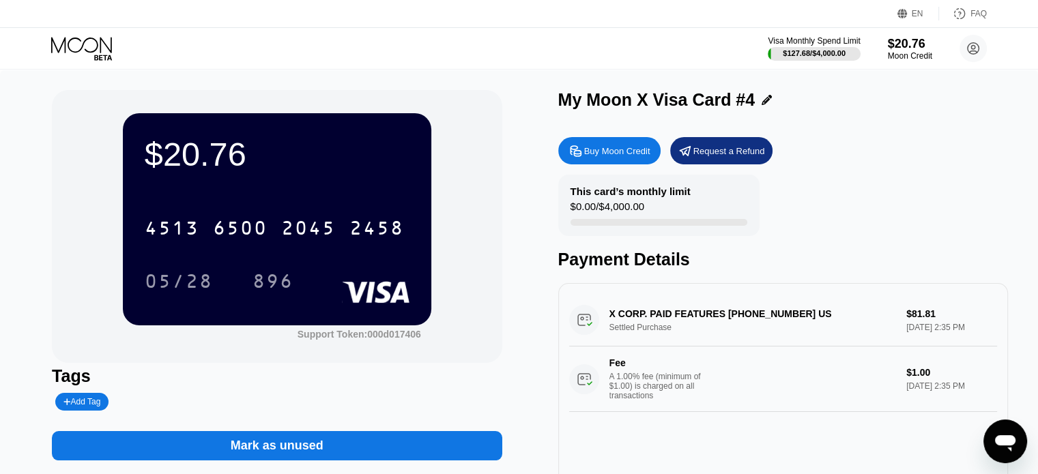
click at [78, 45] on icon at bounding box center [82, 49] width 63 height 24
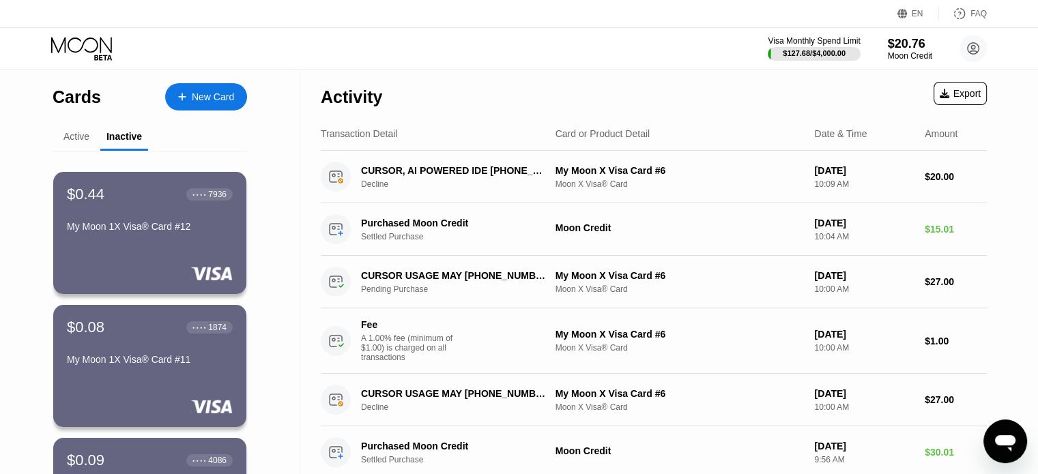
click at [90, 52] on icon at bounding box center [82, 49] width 63 height 24
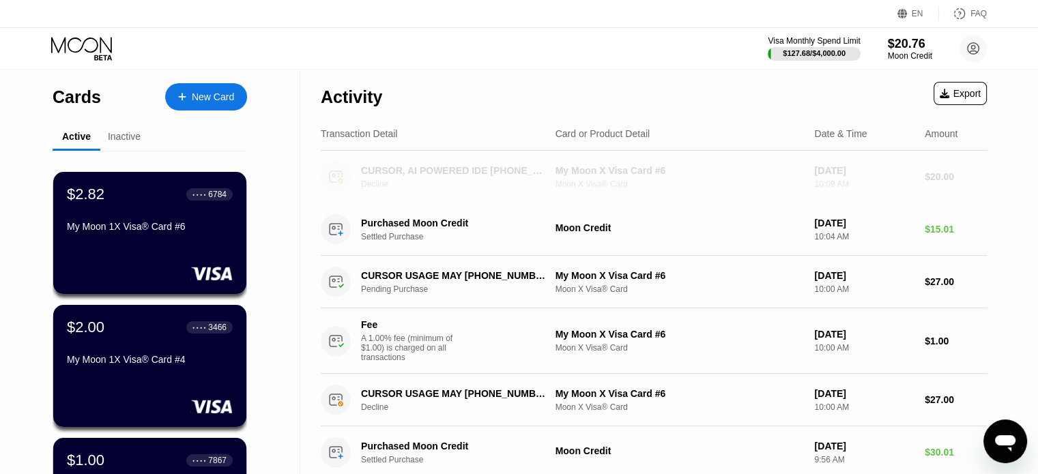
click at [486, 189] on div "Decline" at bounding box center [461, 185] width 201 height 10
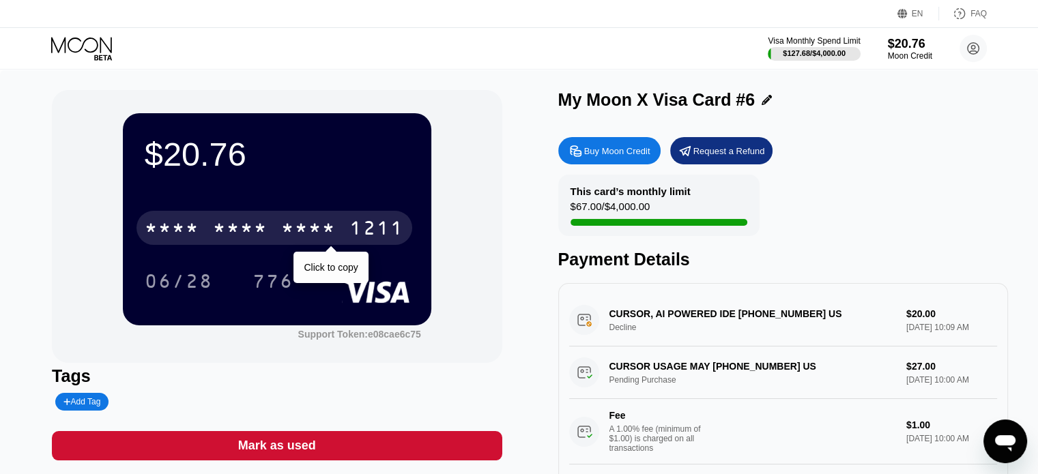
click at [272, 239] on div "* * * * * * * * * * * * 1211" at bounding box center [275, 228] width 276 height 34
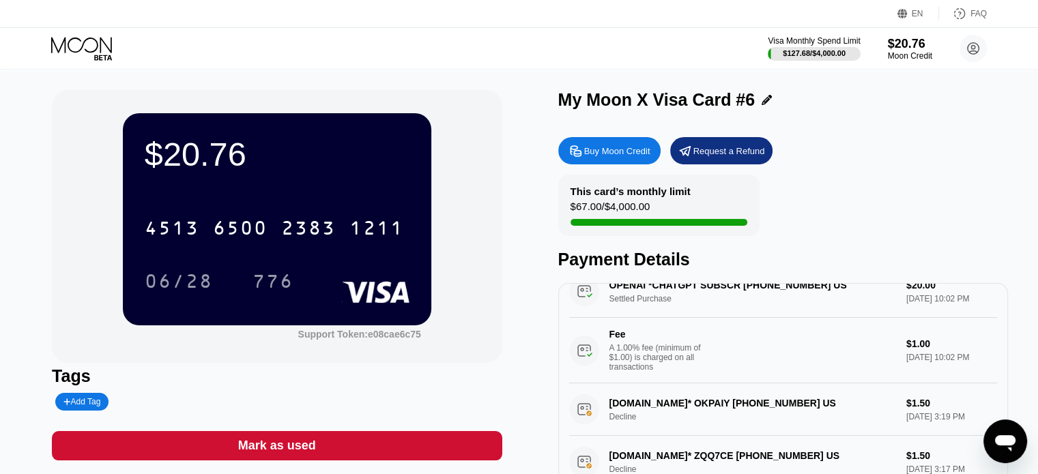
scroll to position [369, 0]
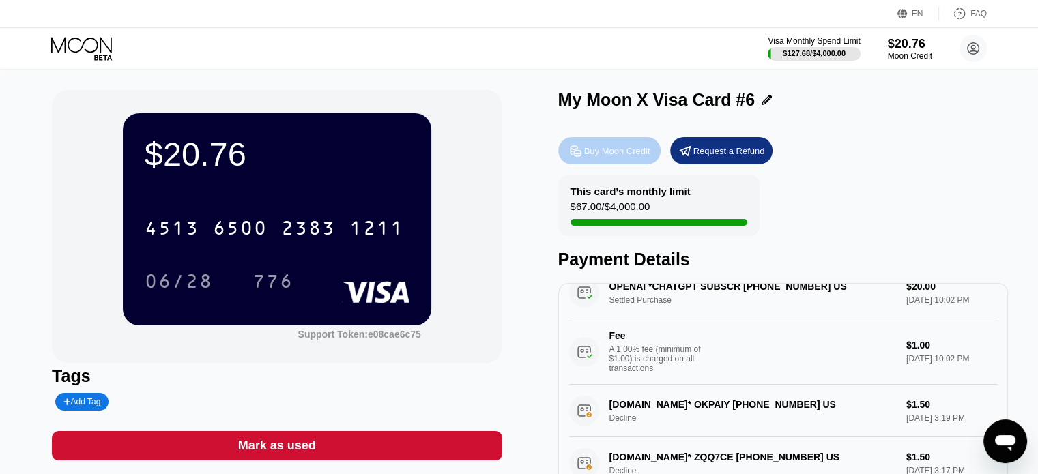
click at [592, 157] on div "Buy Moon Credit" at bounding box center [617, 151] width 66 height 12
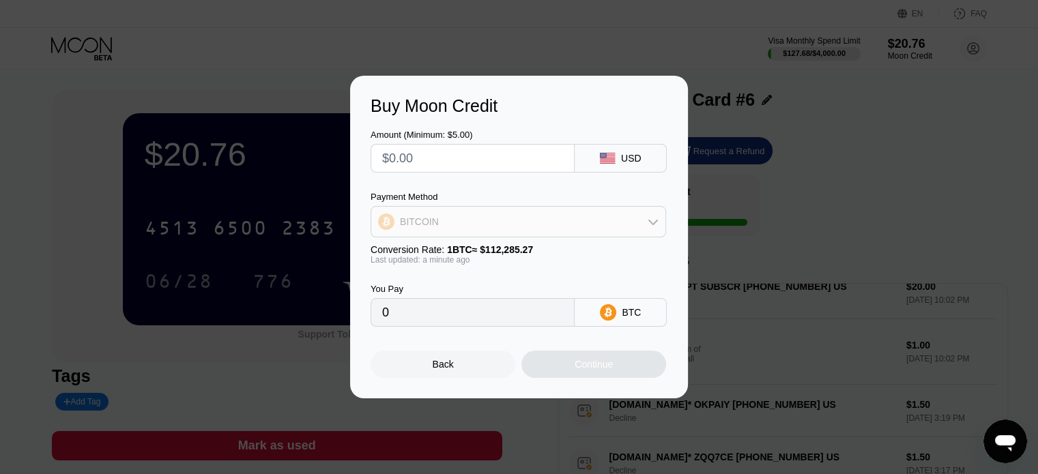
click at [607, 222] on div "BITCOIN" at bounding box center [518, 221] width 294 height 27
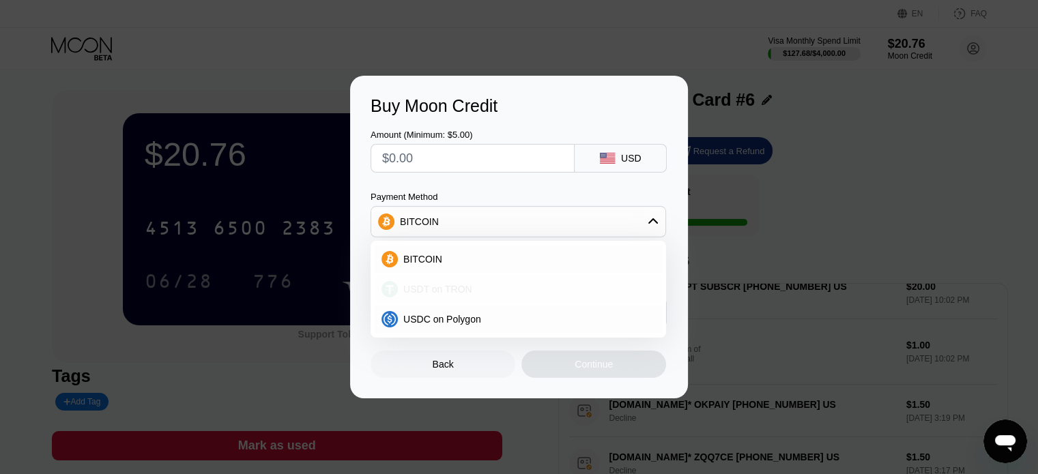
click at [456, 286] on span "USDT on TRON" at bounding box center [437, 289] width 69 height 11
type input "0.00"
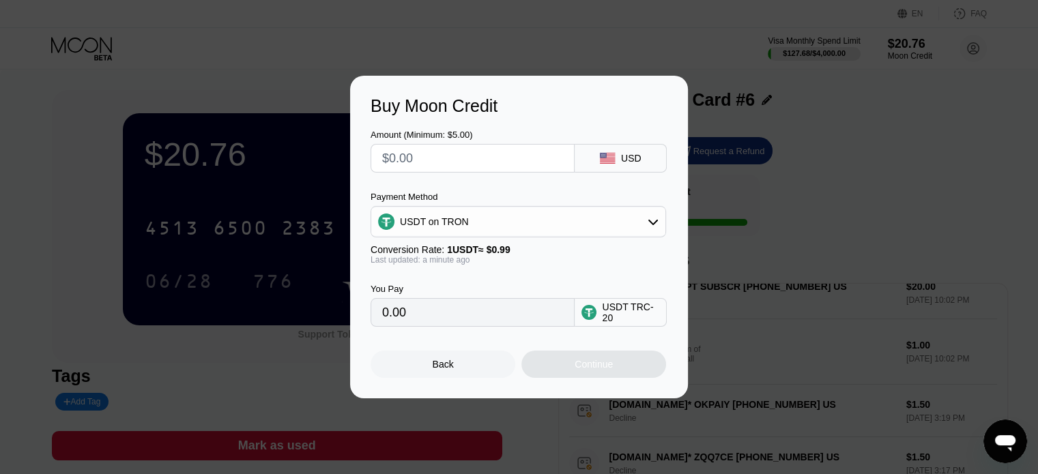
click at [498, 154] on input "text" at bounding box center [472, 158] width 181 height 27
type input "$1"
type input "1.01"
type input "$10"
type input "10.10"
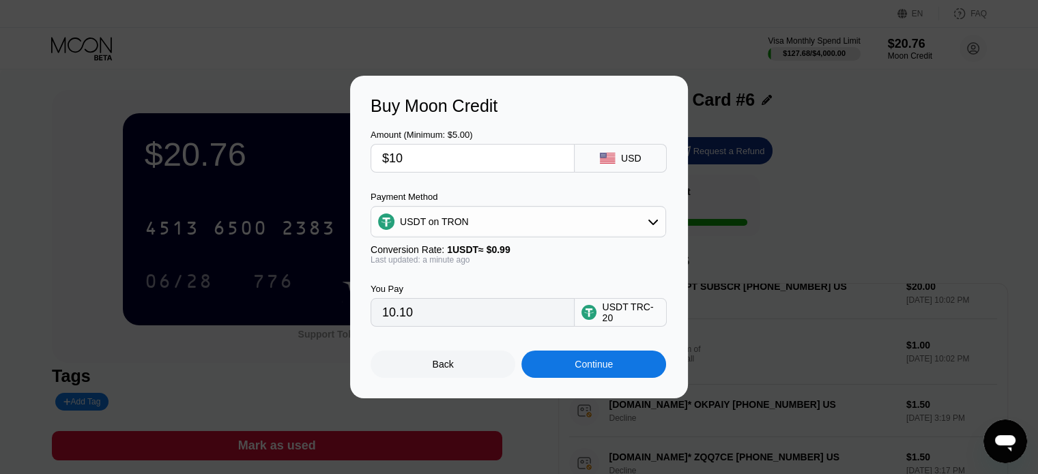
type input "$10"
click at [629, 375] on div "Continue" at bounding box center [593, 364] width 145 height 27
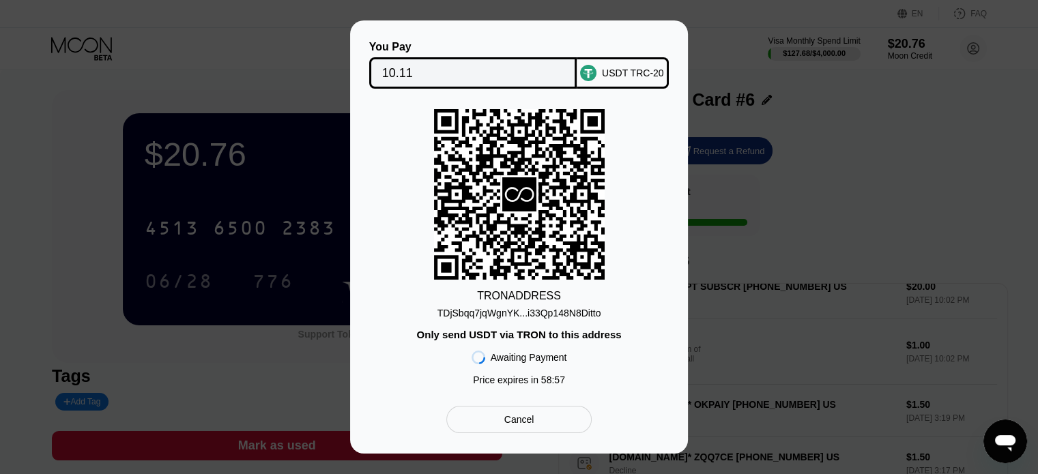
click at [552, 311] on div "TDjSbqq7jqWgnYK...i33Qp148N8Ditto" at bounding box center [520, 313] width 164 height 11
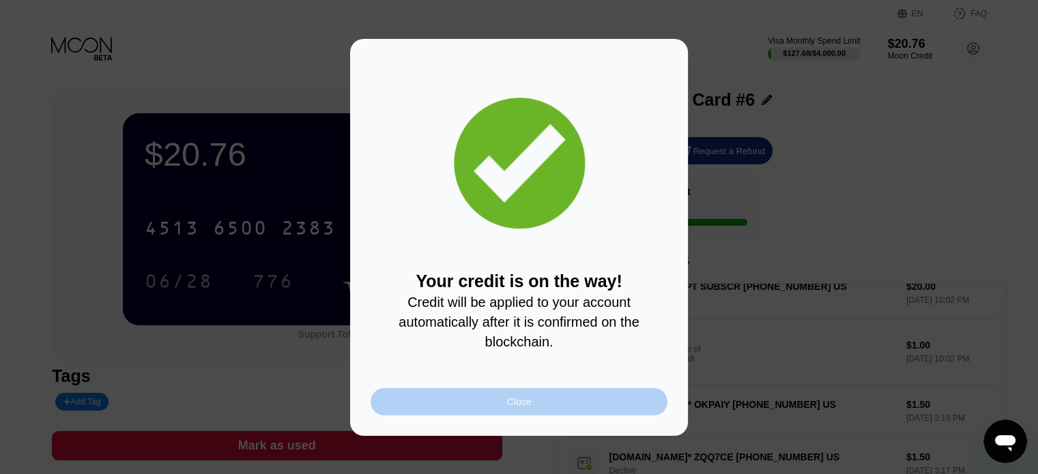
click at [526, 405] on div "Close" at bounding box center [519, 402] width 25 height 11
